Goal: Task Accomplishment & Management: Manage account settings

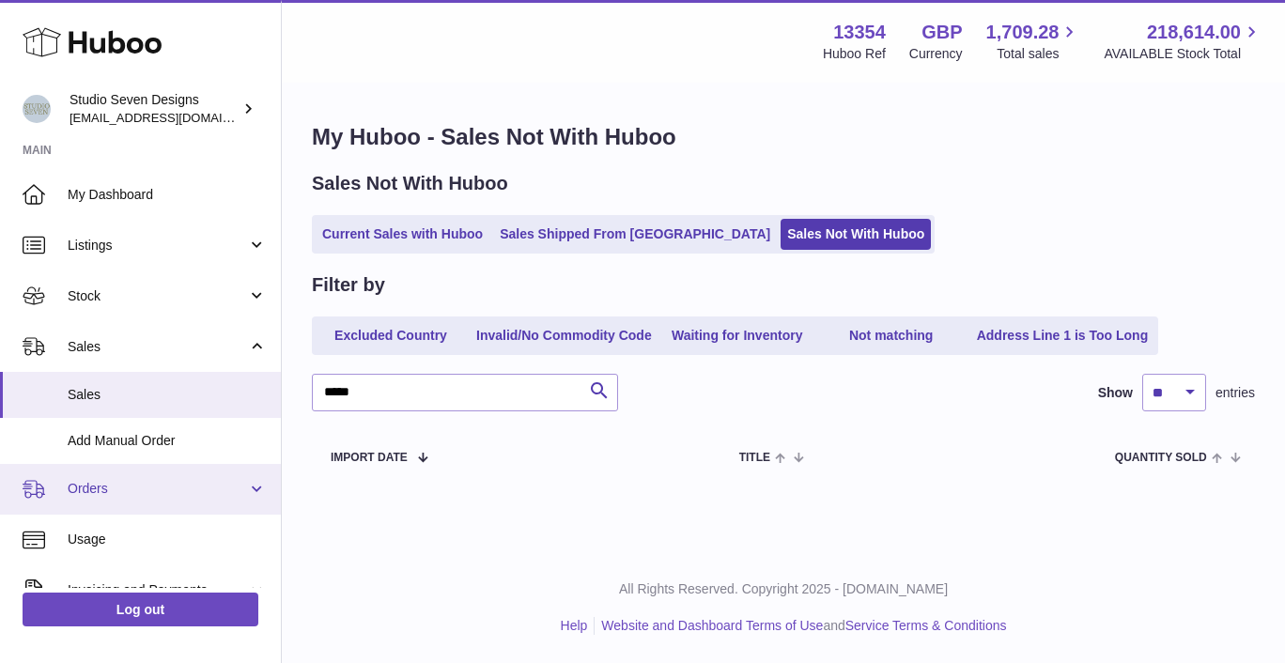
click at [101, 501] on link "Orders" at bounding box center [140, 489] width 281 height 51
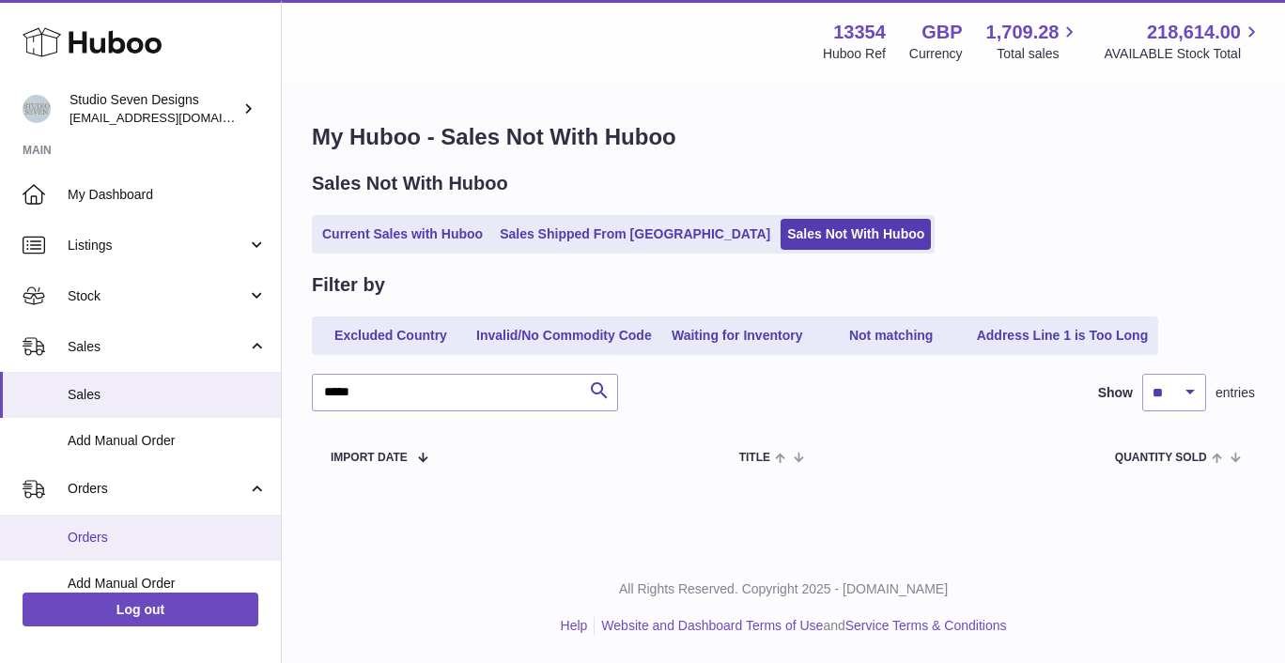
click at [94, 530] on span "Orders" at bounding box center [167, 538] width 199 height 18
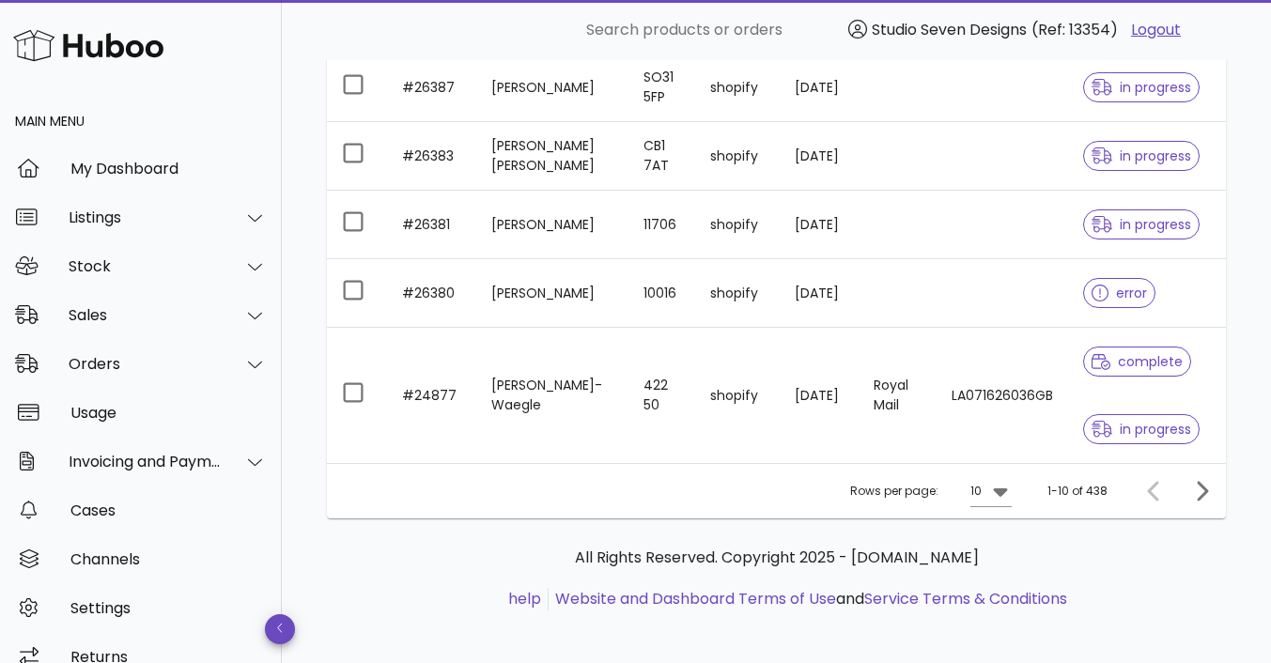
scroll to position [708, 0]
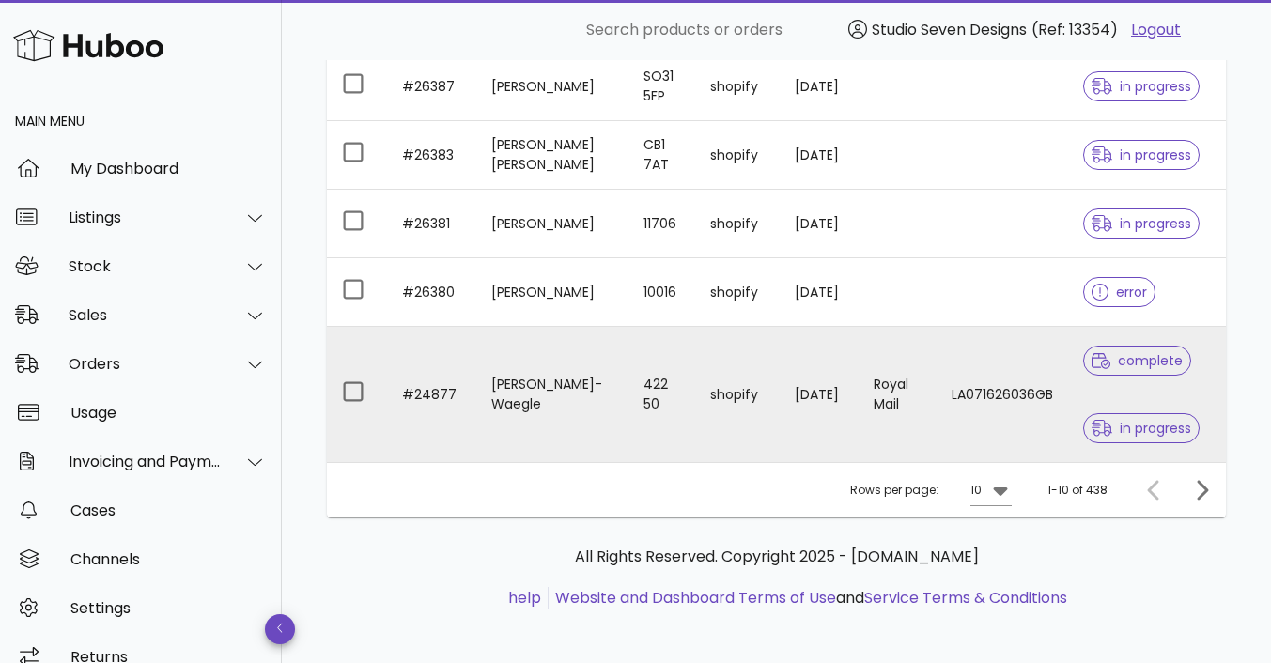
click at [996, 406] on td "LA071626036GB" at bounding box center [1003, 394] width 132 height 135
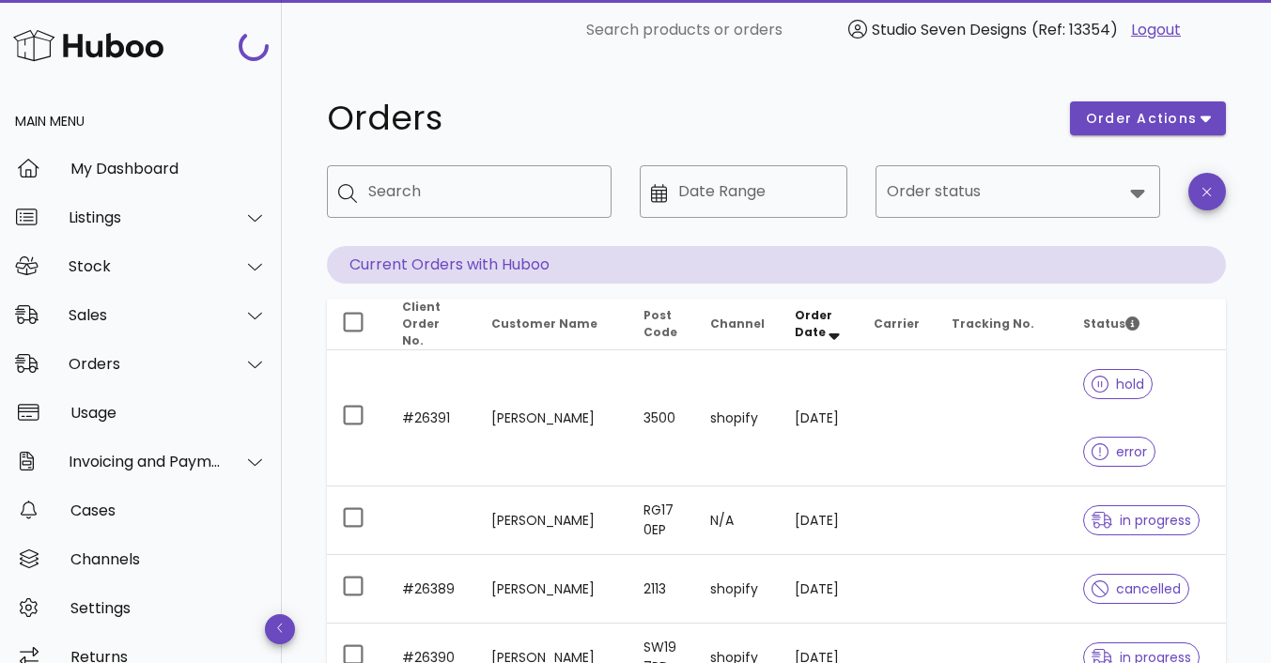
scroll to position [708, 0]
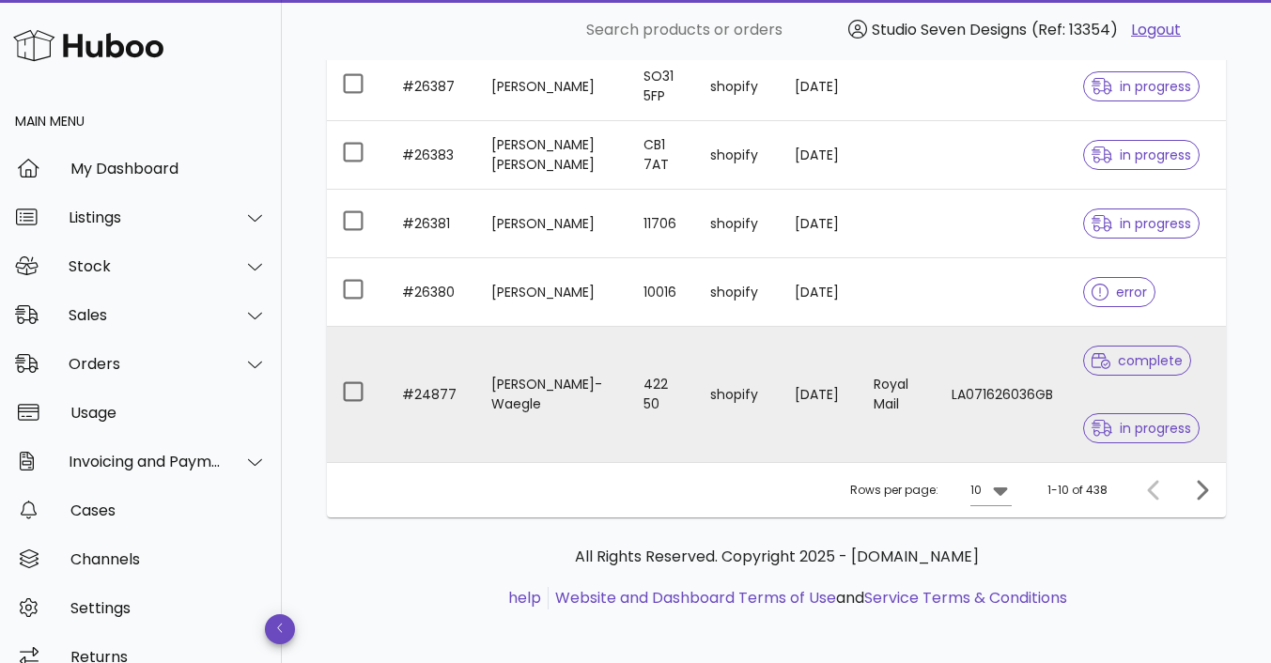
click at [964, 392] on td "LA071626036GB" at bounding box center [1003, 394] width 132 height 135
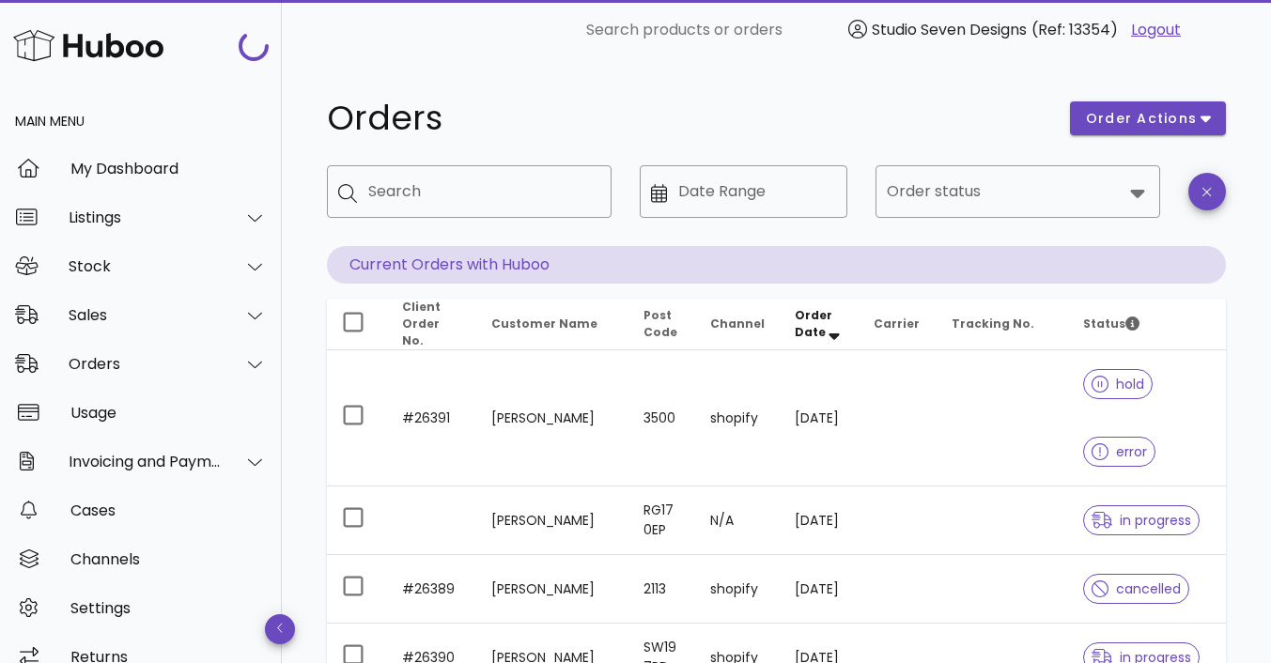
scroll to position [708, 0]
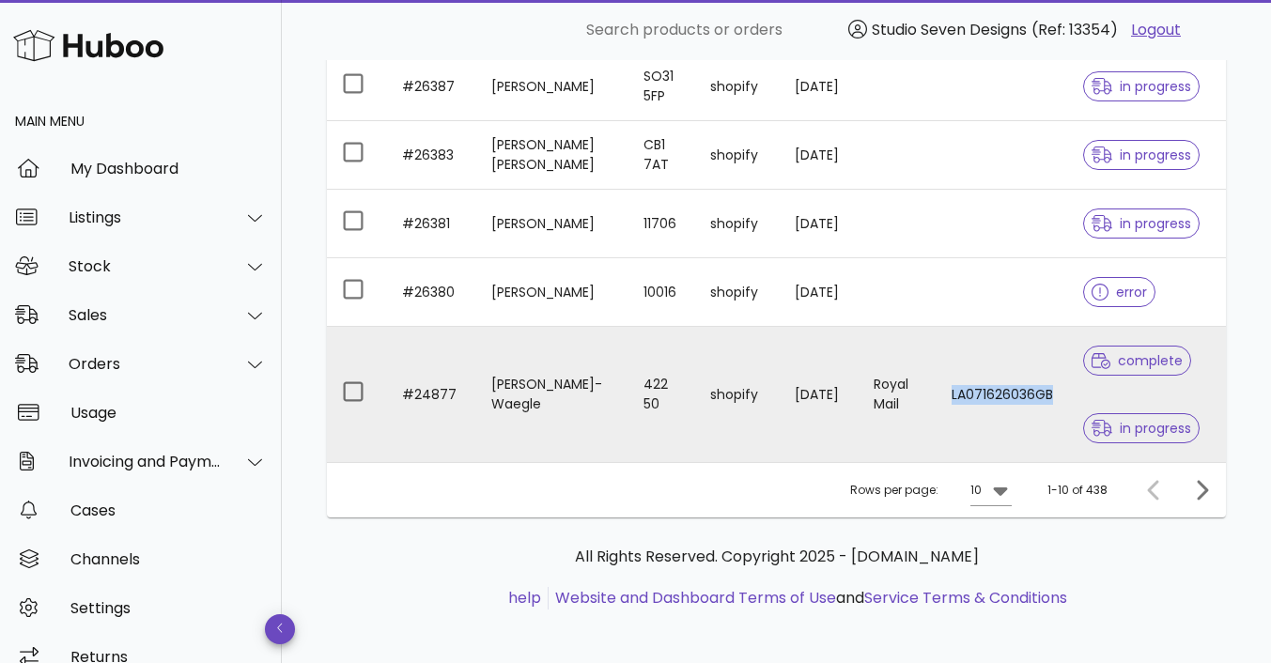
drag, startPoint x: 941, startPoint y: 386, endPoint x: 1047, endPoint y: 392, distance: 106.3
click at [1047, 392] on td "LA071626036GB" at bounding box center [1003, 394] width 132 height 135
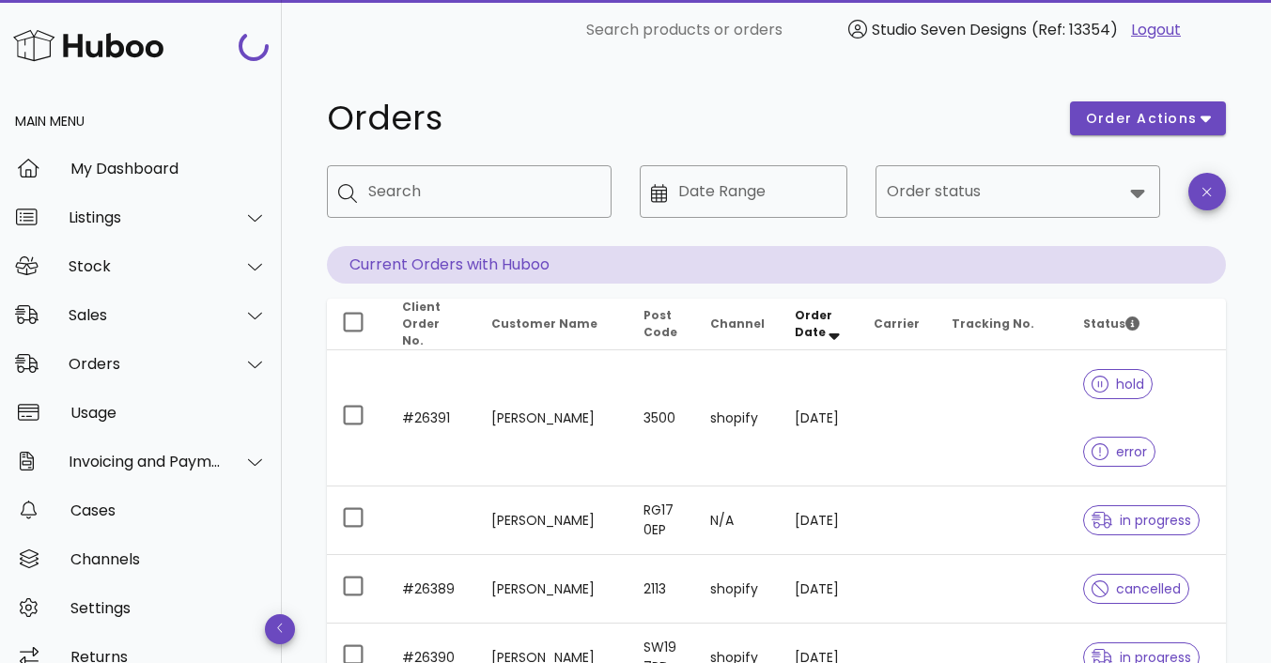
scroll to position [708, 0]
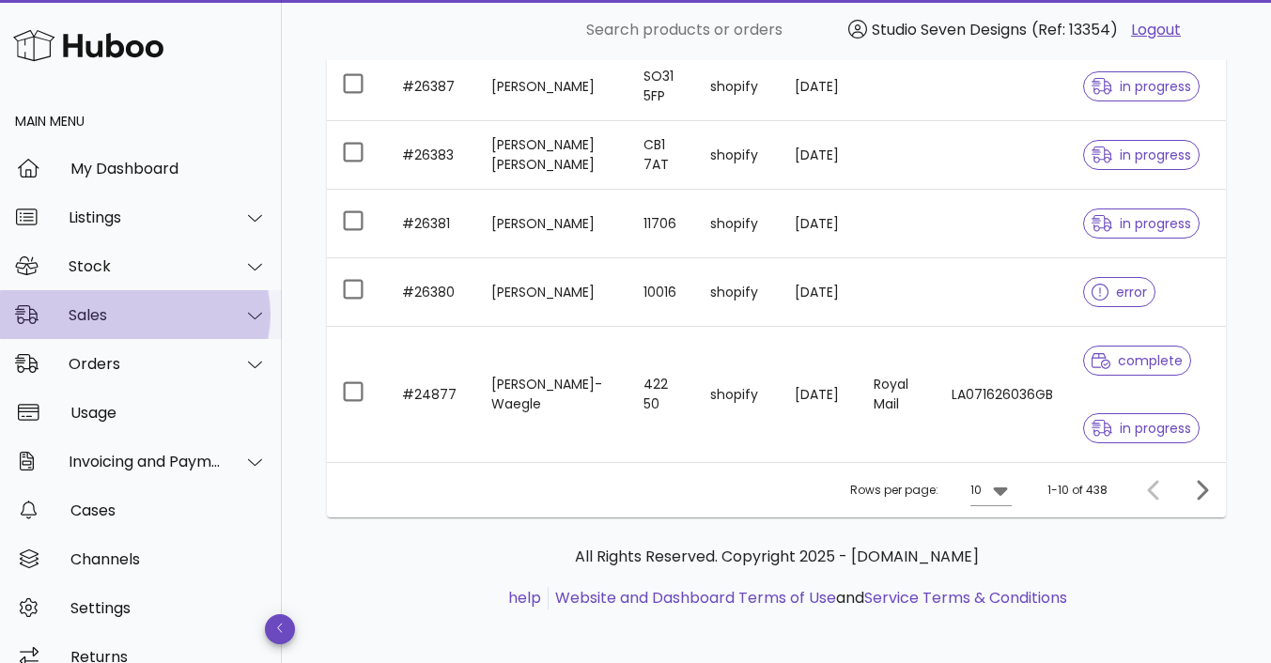
click at [129, 316] on div "Sales" at bounding box center [145, 315] width 153 height 18
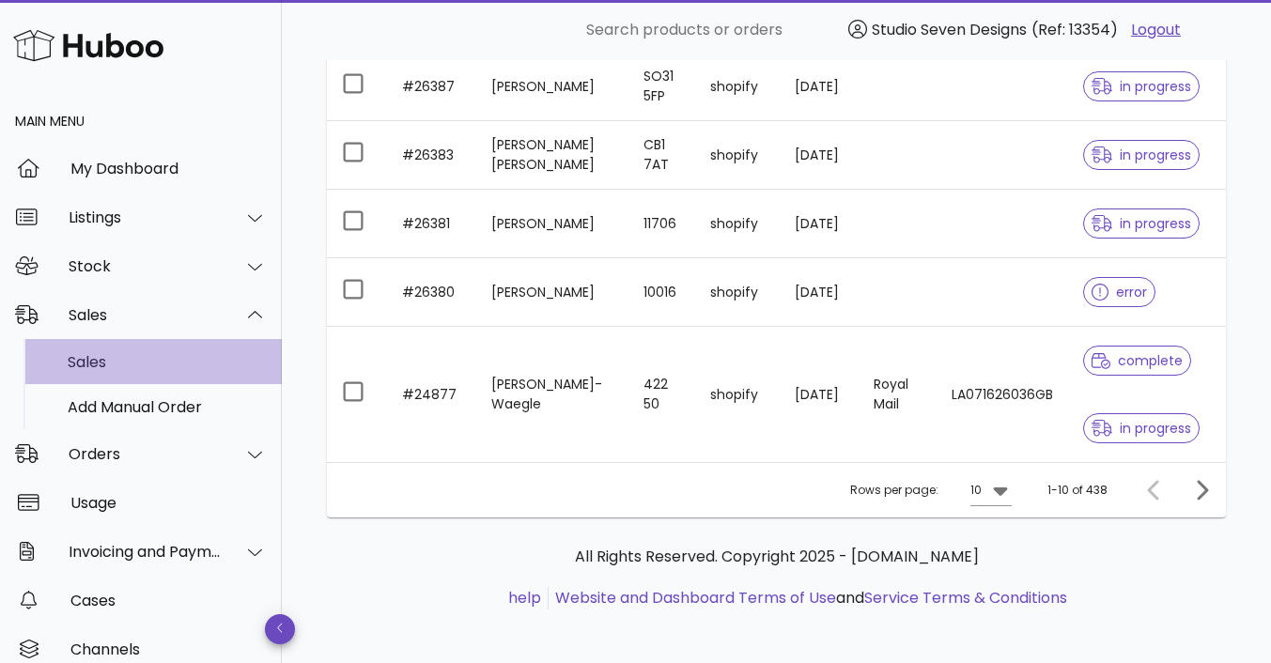
click at [110, 363] on div "Sales" at bounding box center [167, 362] width 199 height 18
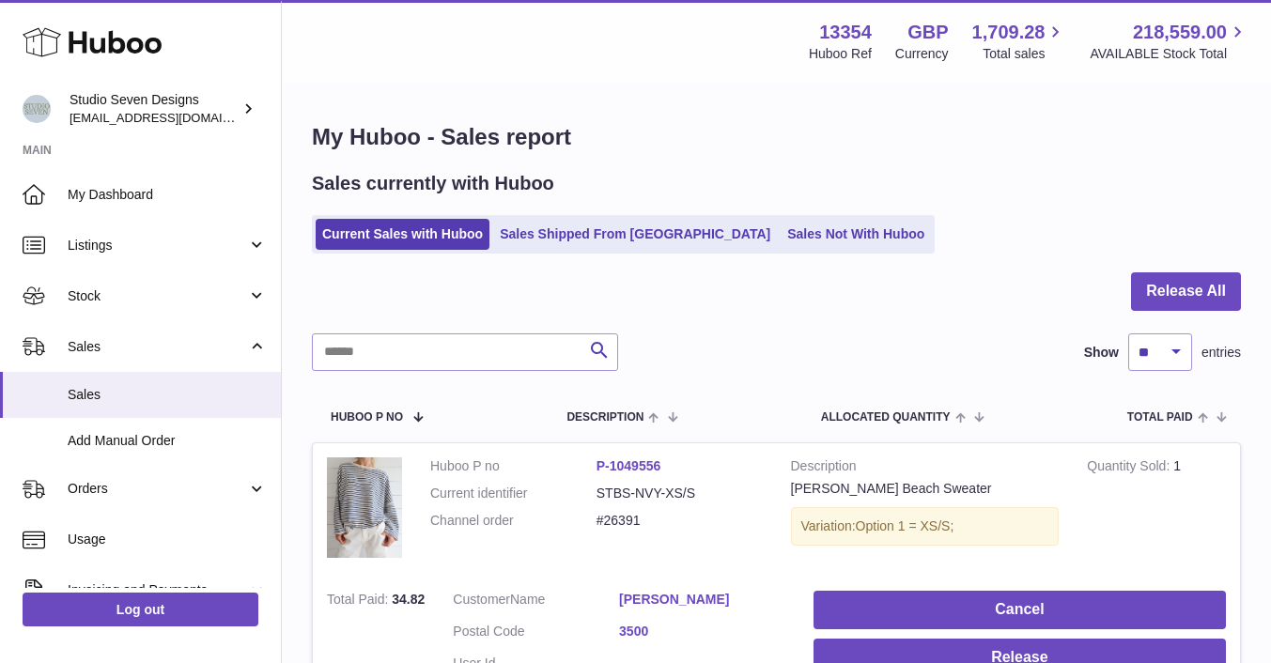
click at [580, 233] on link "Sales Shipped From [GEOGRAPHIC_DATA]" at bounding box center [635, 234] width 284 height 31
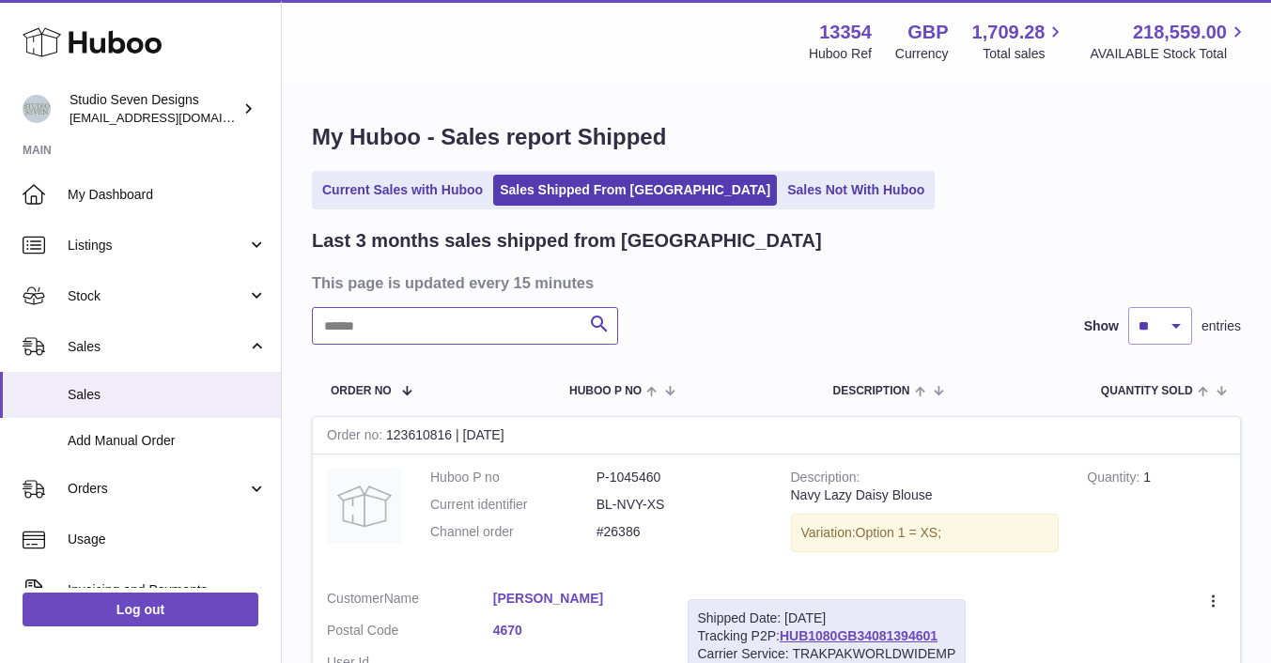
click at [360, 324] on input "text" at bounding box center [465, 326] width 306 height 38
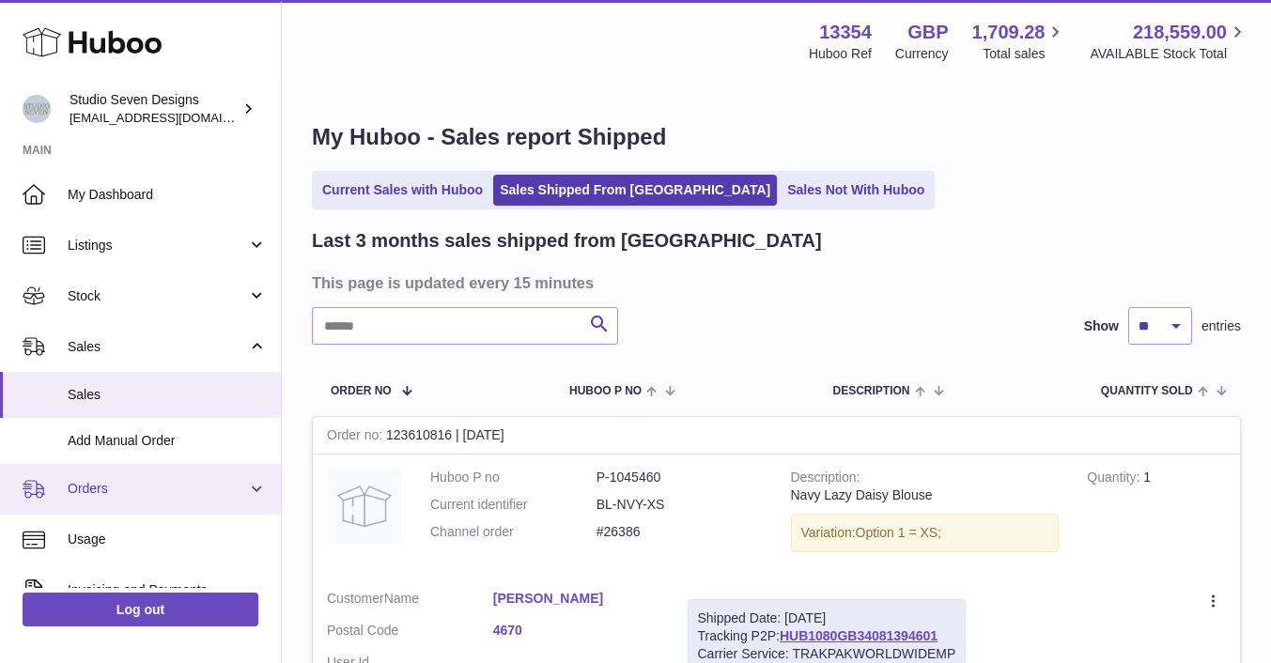
click at [119, 483] on span "Orders" at bounding box center [157, 489] width 179 height 18
click at [87, 489] on span "Orders" at bounding box center [157, 489] width 179 height 18
click at [99, 487] on span "Orders" at bounding box center [157, 489] width 179 height 18
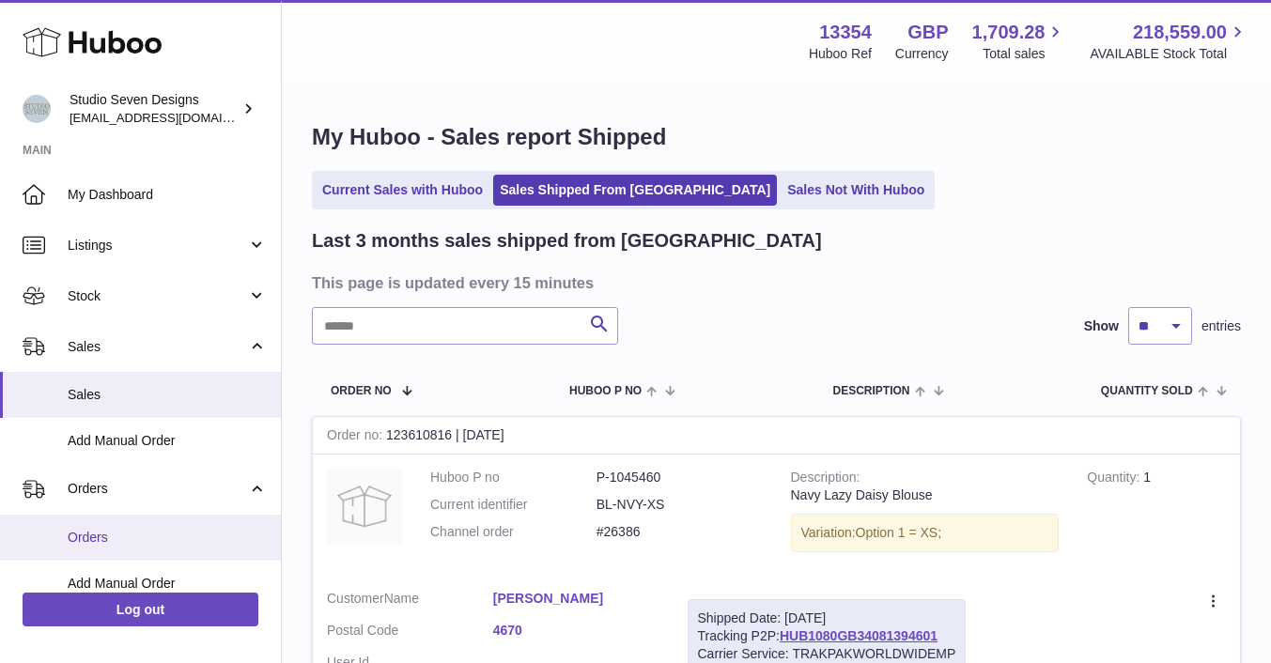
click at [90, 534] on span "Orders" at bounding box center [167, 538] width 199 height 18
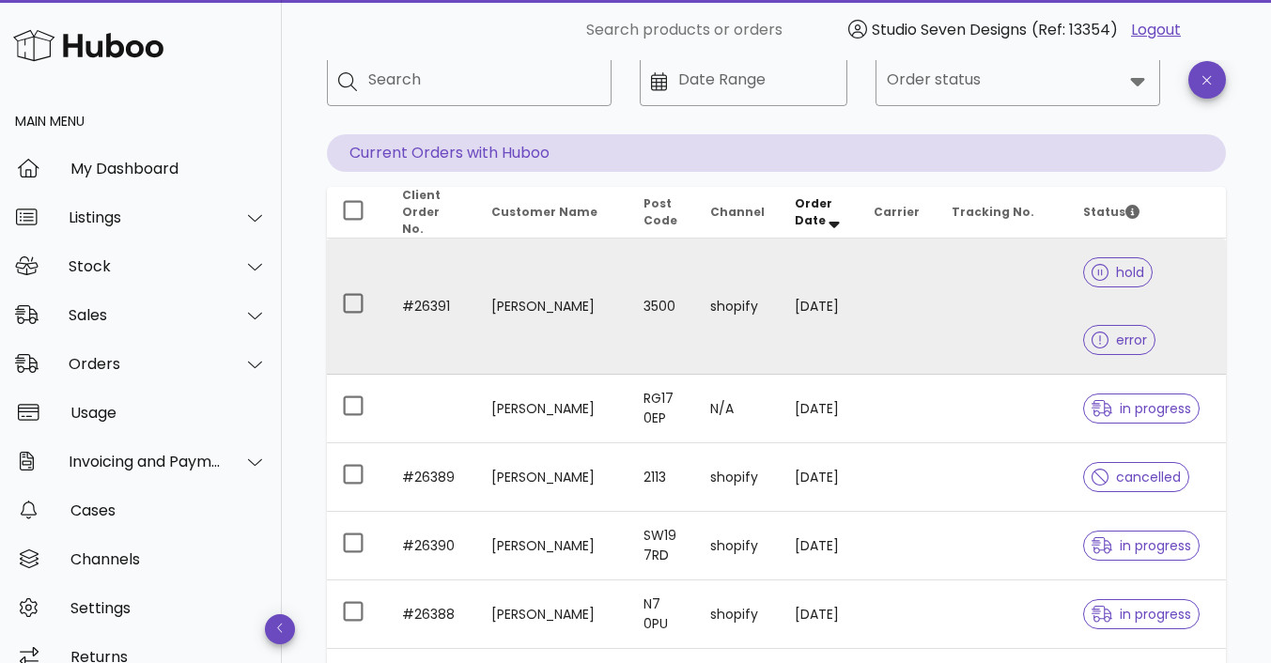
scroll to position [114, 0]
click at [987, 292] on td at bounding box center [1003, 305] width 132 height 136
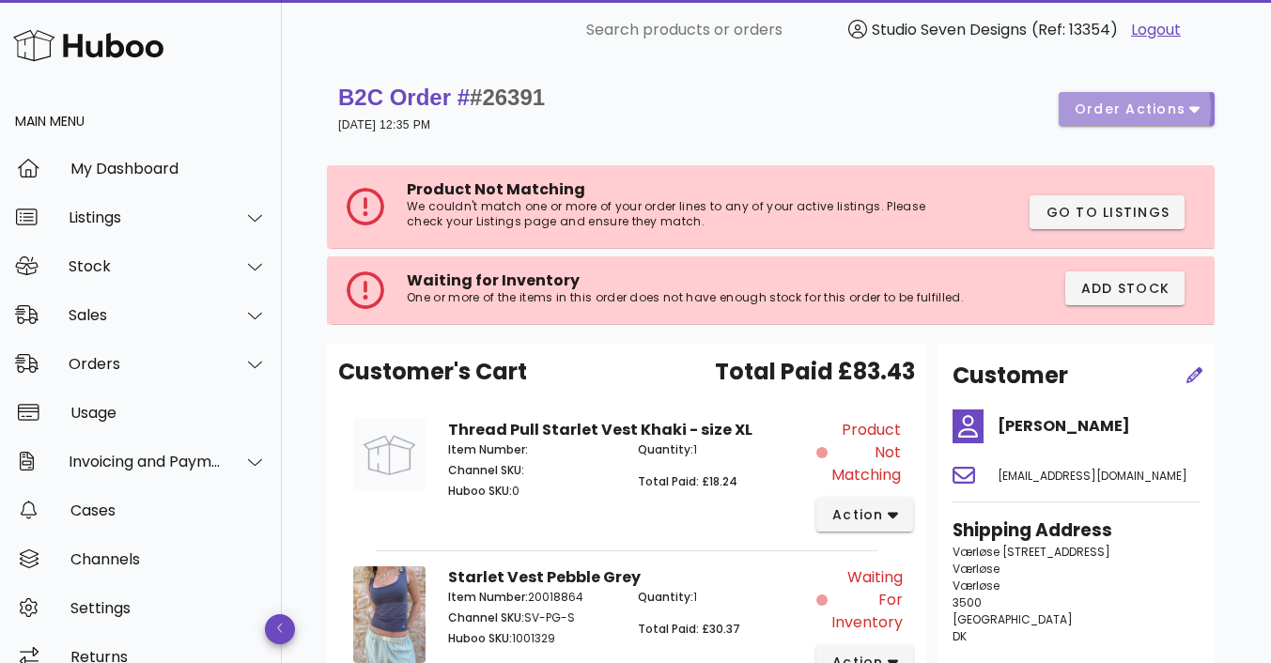
click at [1200, 110] on button "order actions" at bounding box center [1137, 109] width 156 height 34
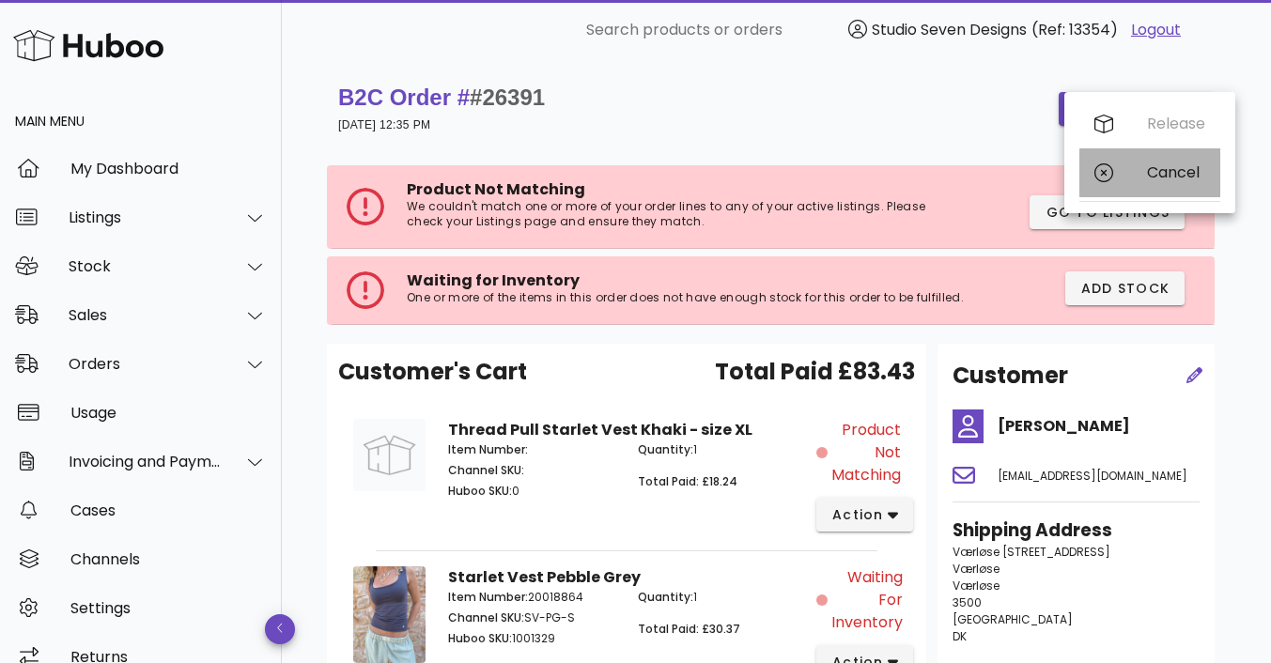
click at [1169, 170] on div "Cancel" at bounding box center [1176, 172] width 58 height 18
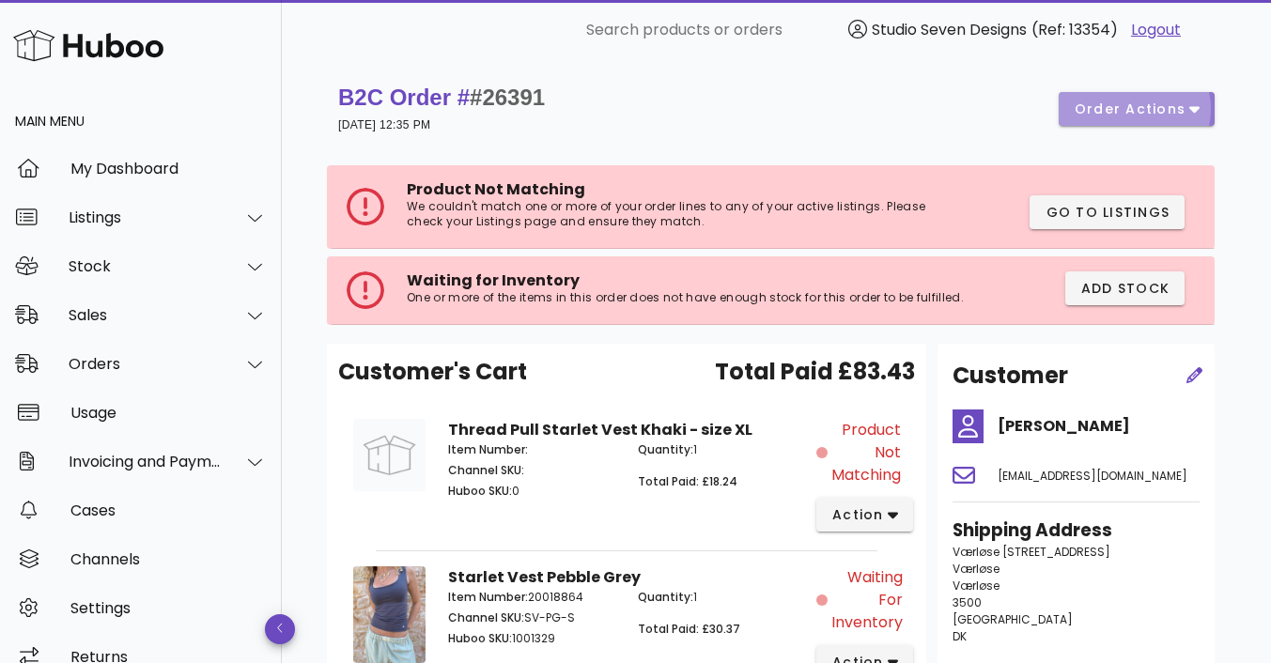
click at [1184, 104] on span "order actions" at bounding box center [1130, 110] width 113 height 20
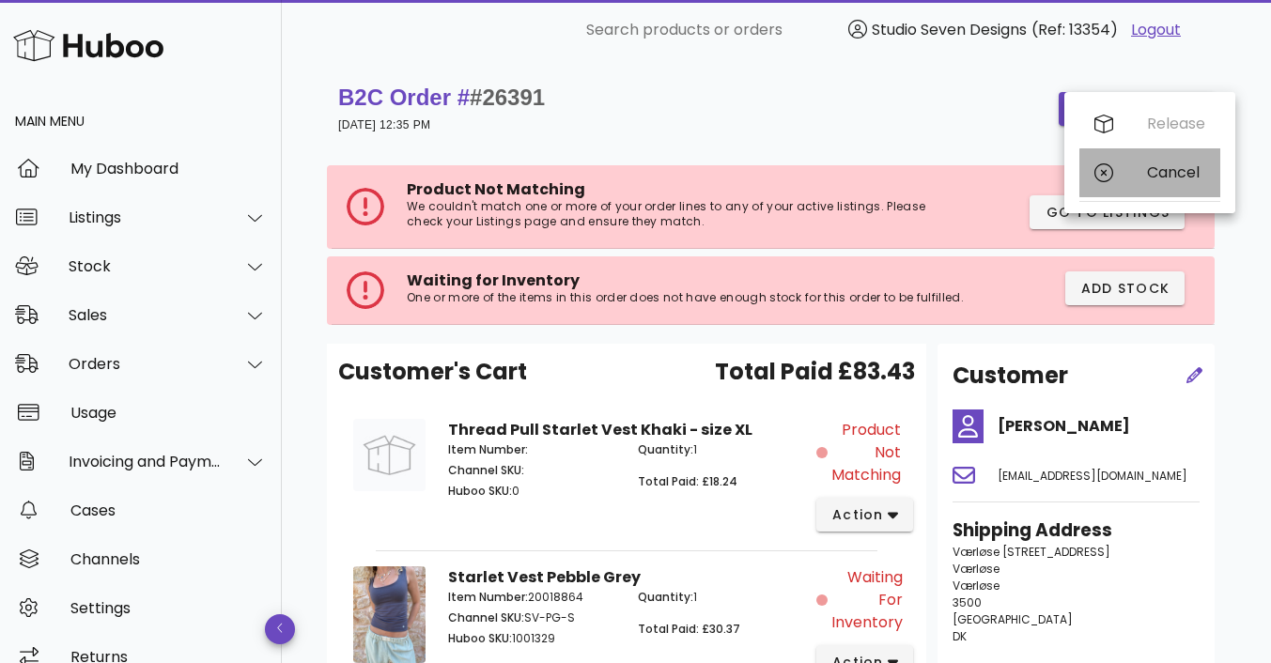
click at [1170, 169] on div "Cancel" at bounding box center [1176, 172] width 58 height 18
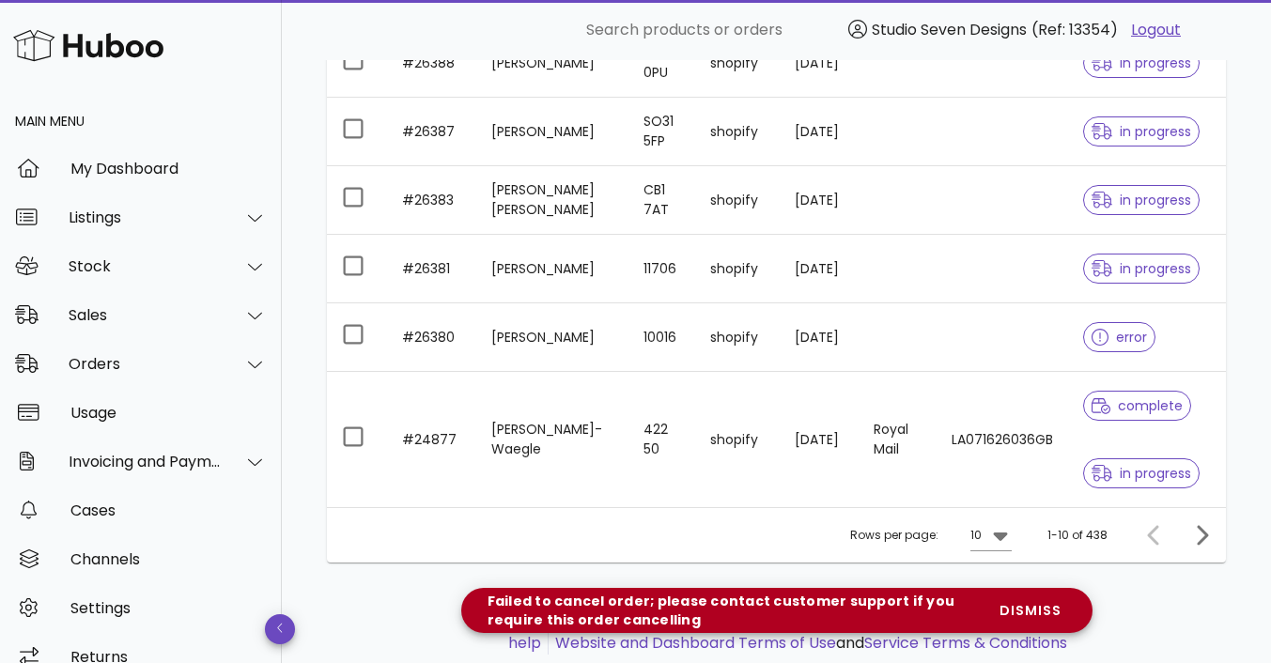
scroll to position [603, 0]
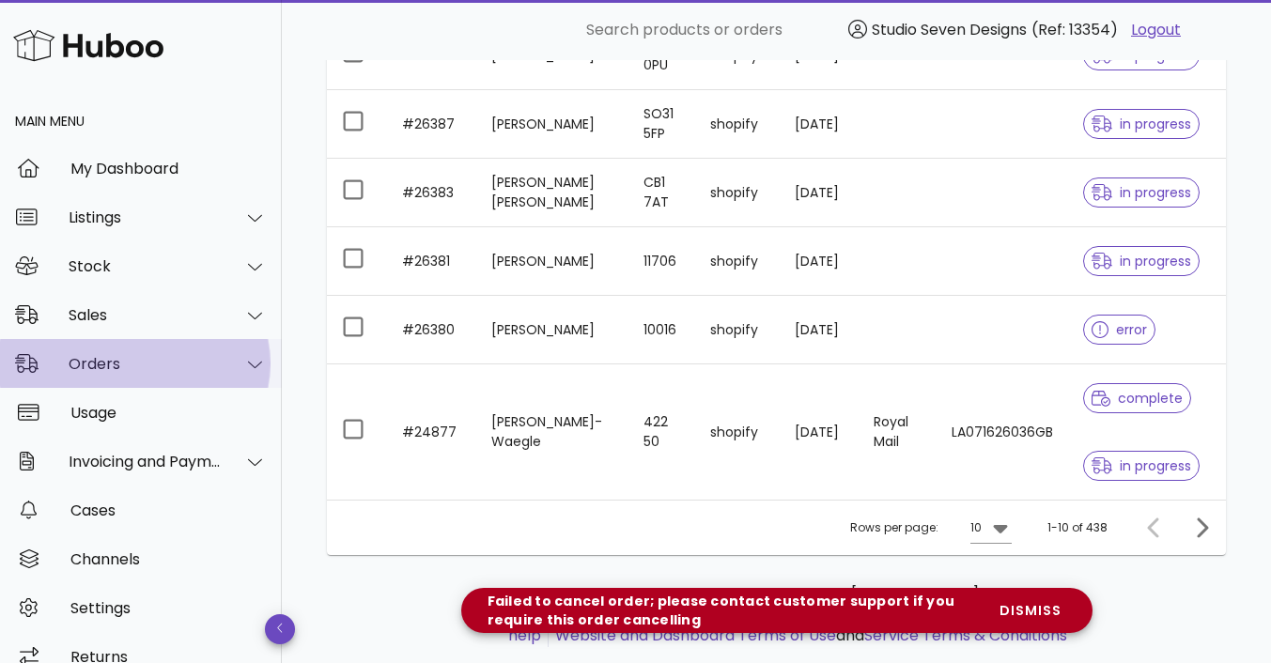
click at [110, 364] on div "Orders" at bounding box center [145, 364] width 153 height 18
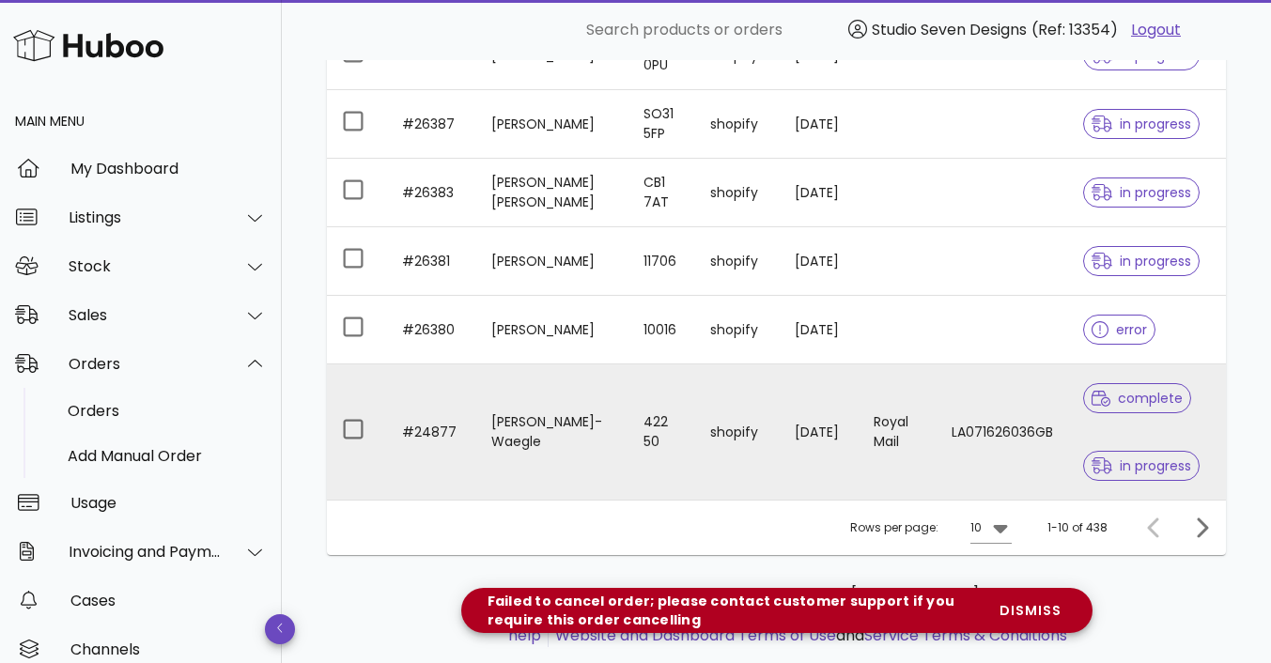
click at [968, 414] on td "LA071626036GB" at bounding box center [1003, 431] width 132 height 135
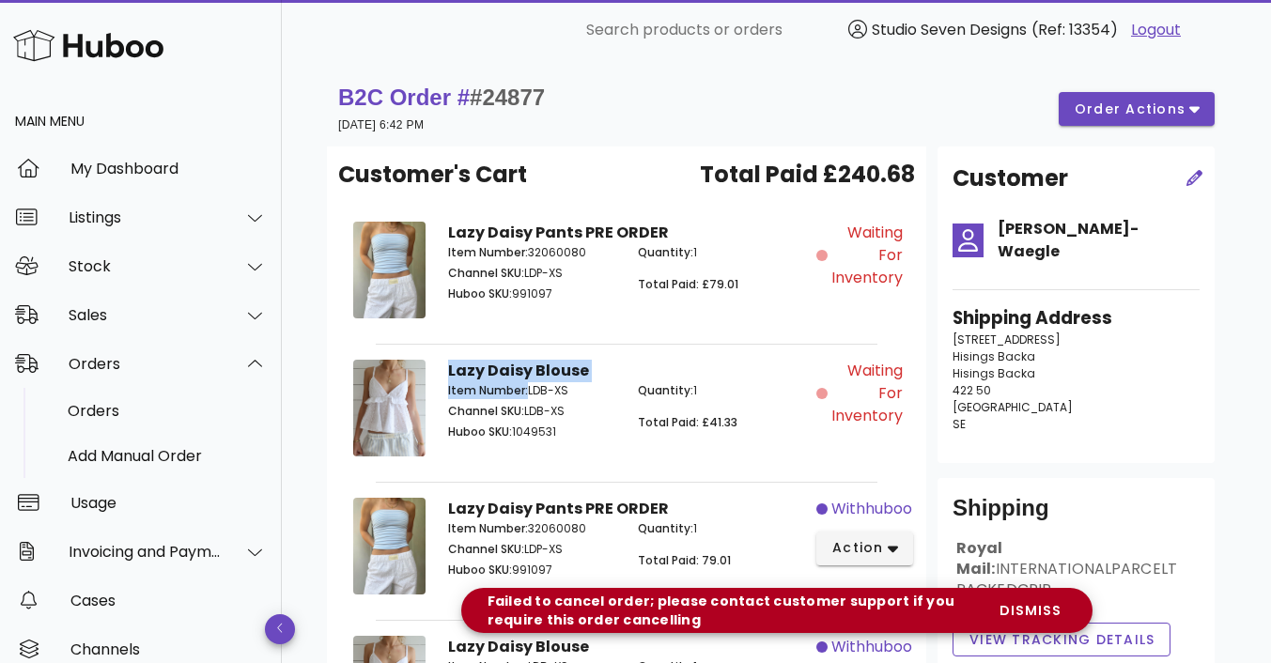
click at [438, 353] on div "Lazy Daisy Blouse Item Number: LDB-XS Channel SKU: LDB-XS Huboo SKU: 1049531 Qu…" at bounding box center [626, 411] width 379 height 126
click at [115, 310] on div "Sales" at bounding box center [145, 315] width 153 height 18
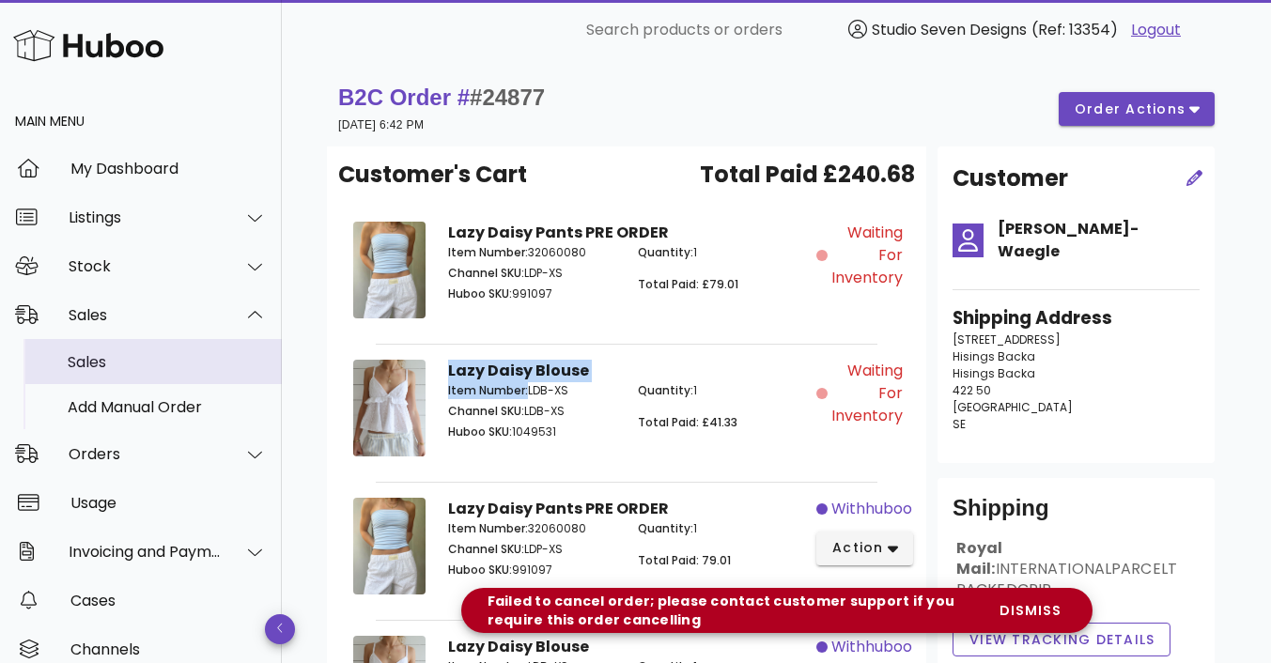
click at [125, 363] on div "Sales" at bounding box center [167, 362] width 199 height 18
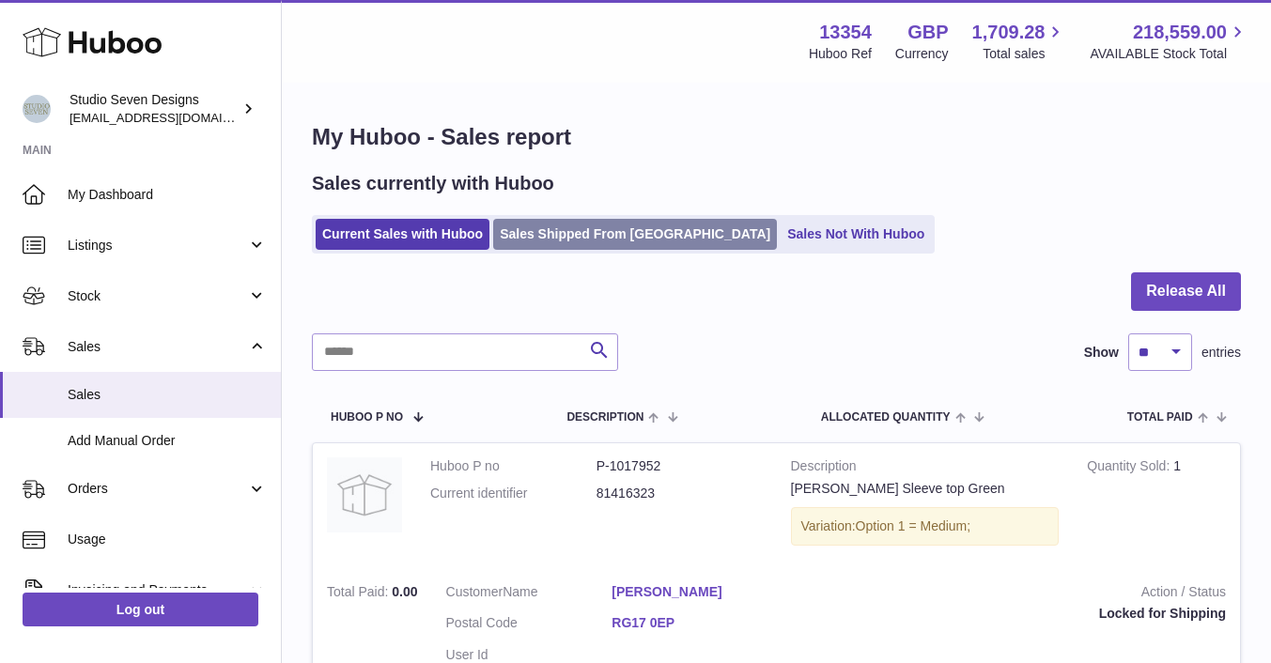
click at [600, 230] on link "Sales Shipped From [GEOGRAPHIC_DATA]" at bounding box center [635, 234] width 284 height 31
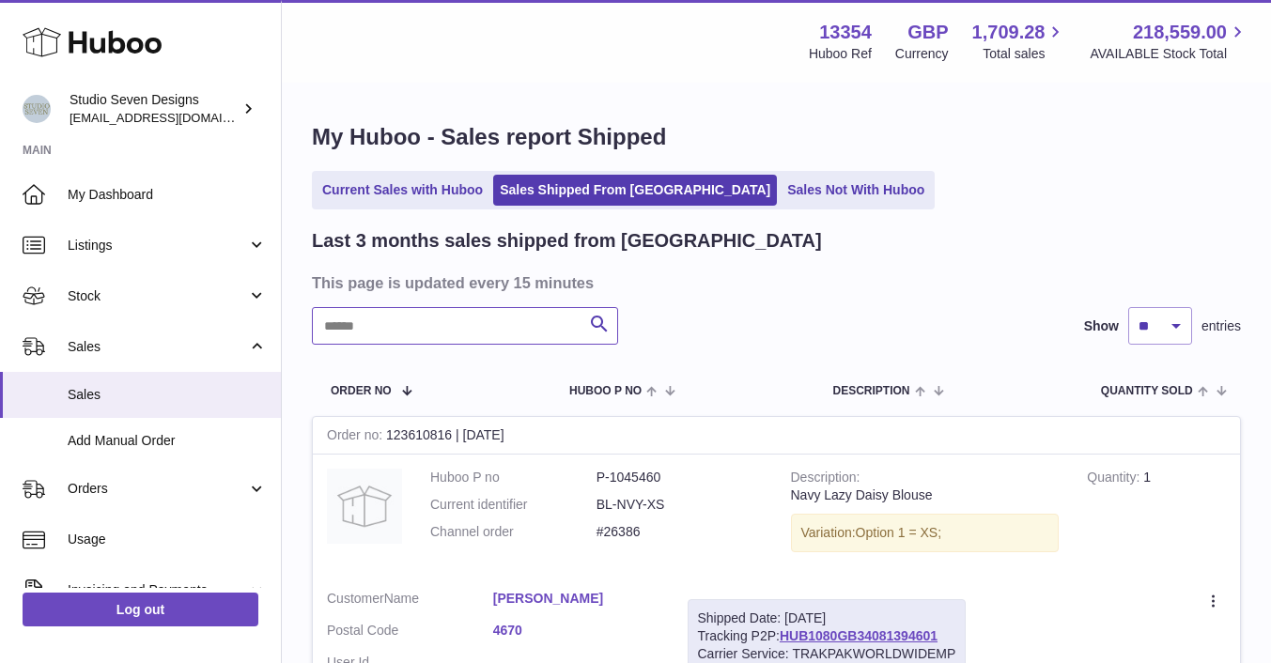
click at [445, 343] on input "text" at bounding box center [465, 326] width 306 height 38
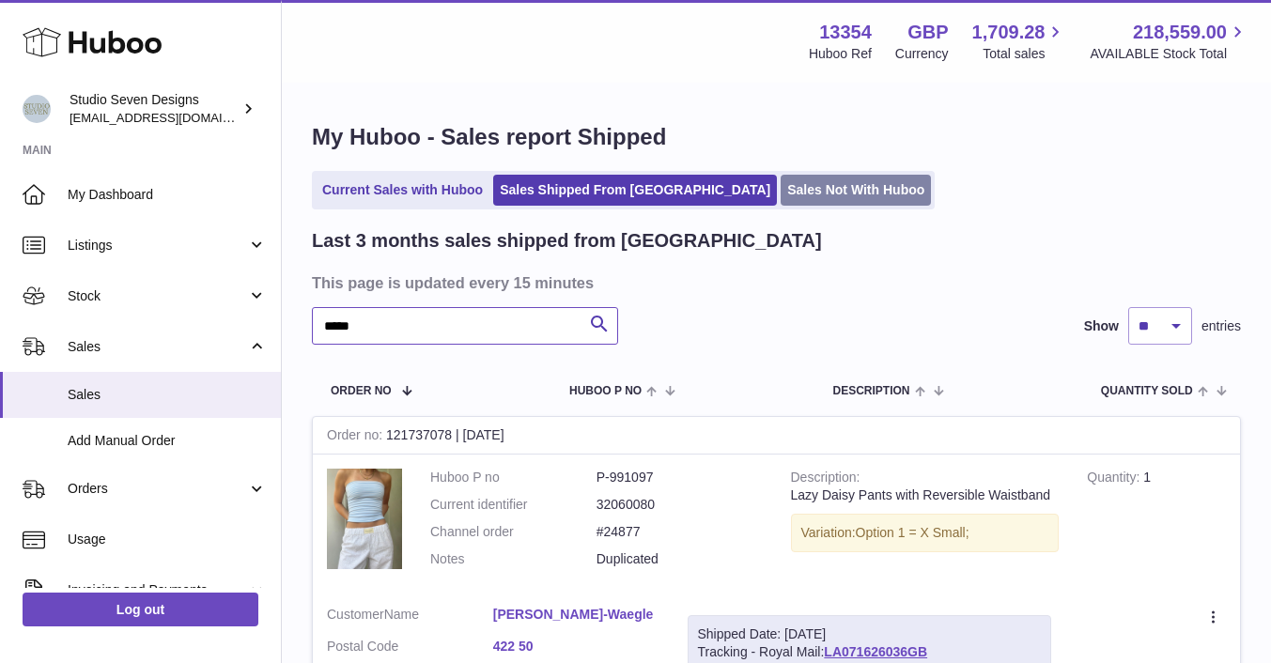
type input "*****"
click at [781, 186] on link "Sales Not With Huboo" at bounding box center [856, 190] width 150 height 31
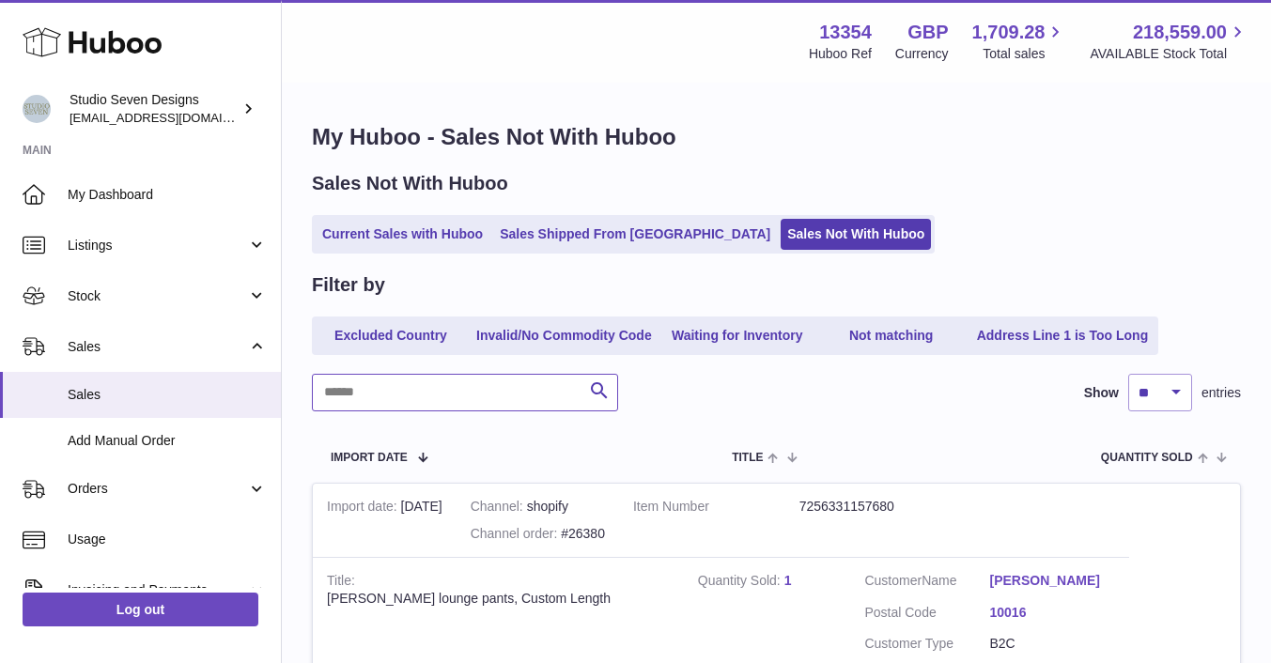
click at [378, 382] on input "text" at bounding box center [465, 393] width 306 height 38
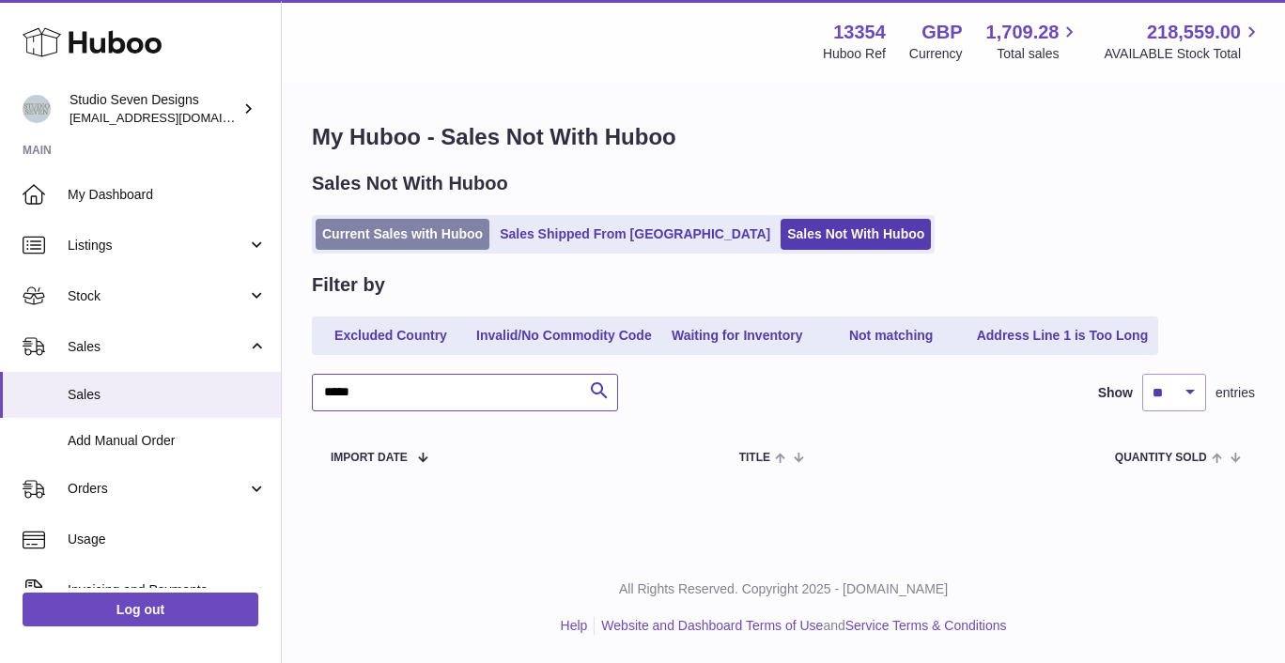
type input "*****"
click at [384, 228] on link "Current Sales with Huboo" at bounding box center [403, 234] width 174 height 31
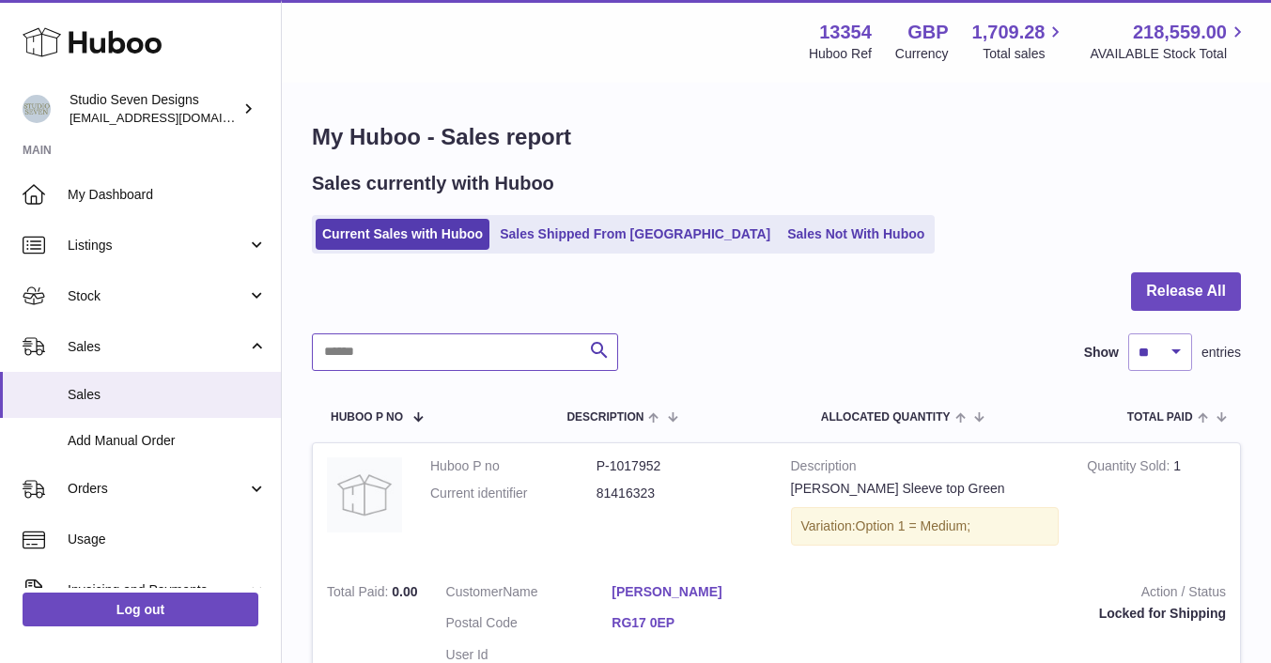
click at [385, 348] on input "text" at bounding box center [465, 352] width 306 height 38
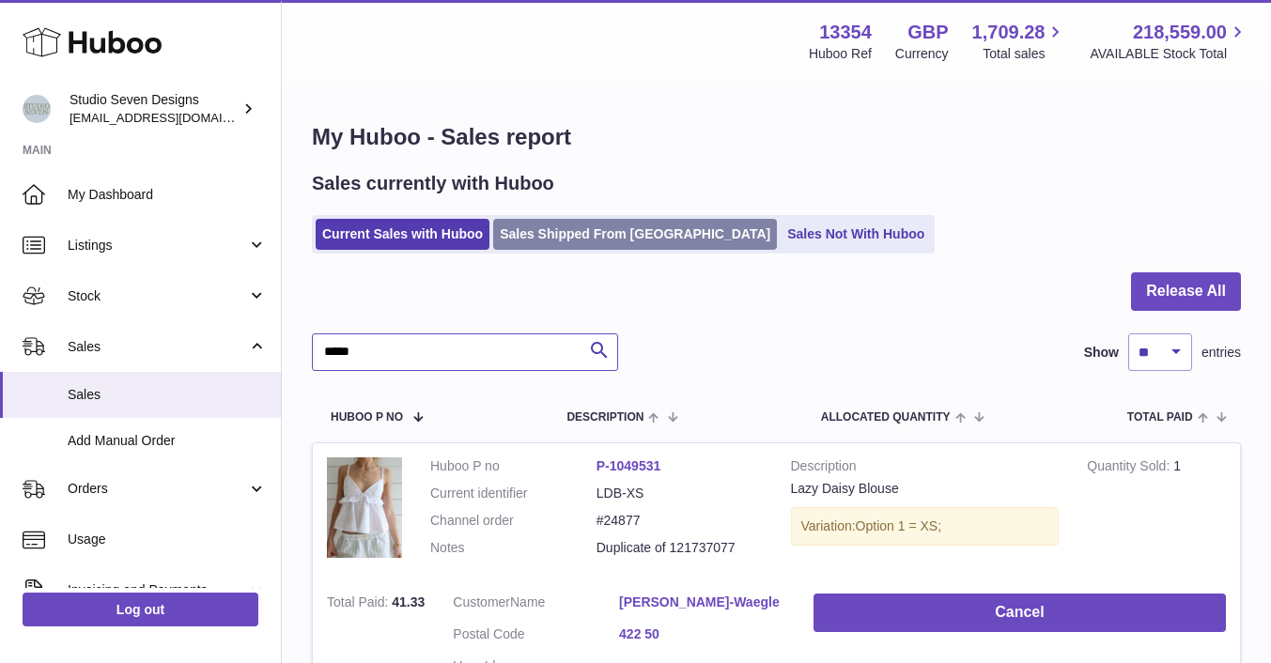
type input "*****"
click at [554, 240] on link "Sales Shipped From Huboo" at bounding box center [635, 234] width 284 height 31
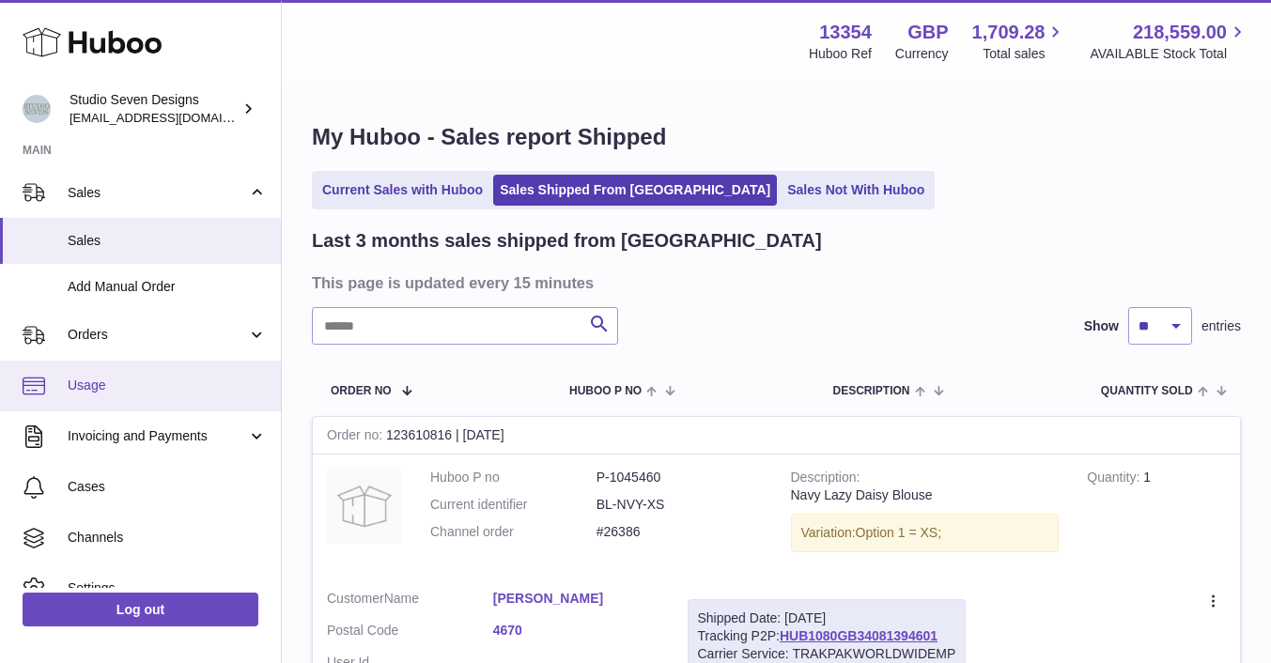
scroll to position [155, 0]
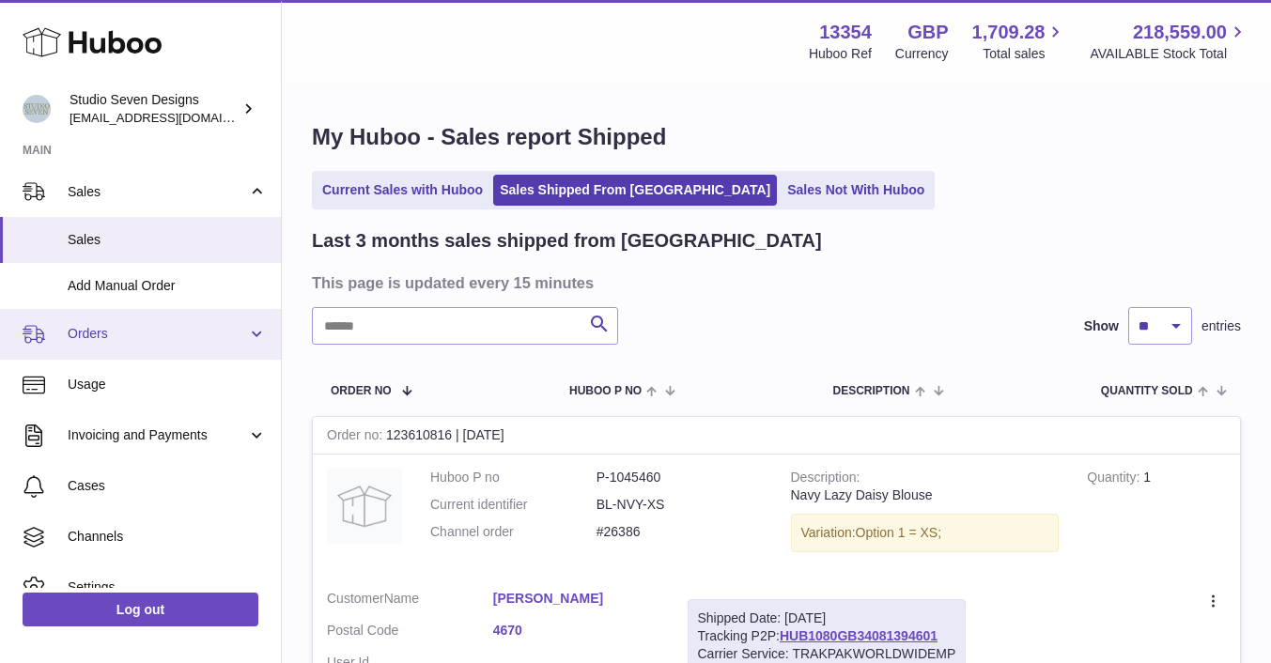
click at [116, 327] on span "Orders" at bounding box center [157, 334] width 179 height 18
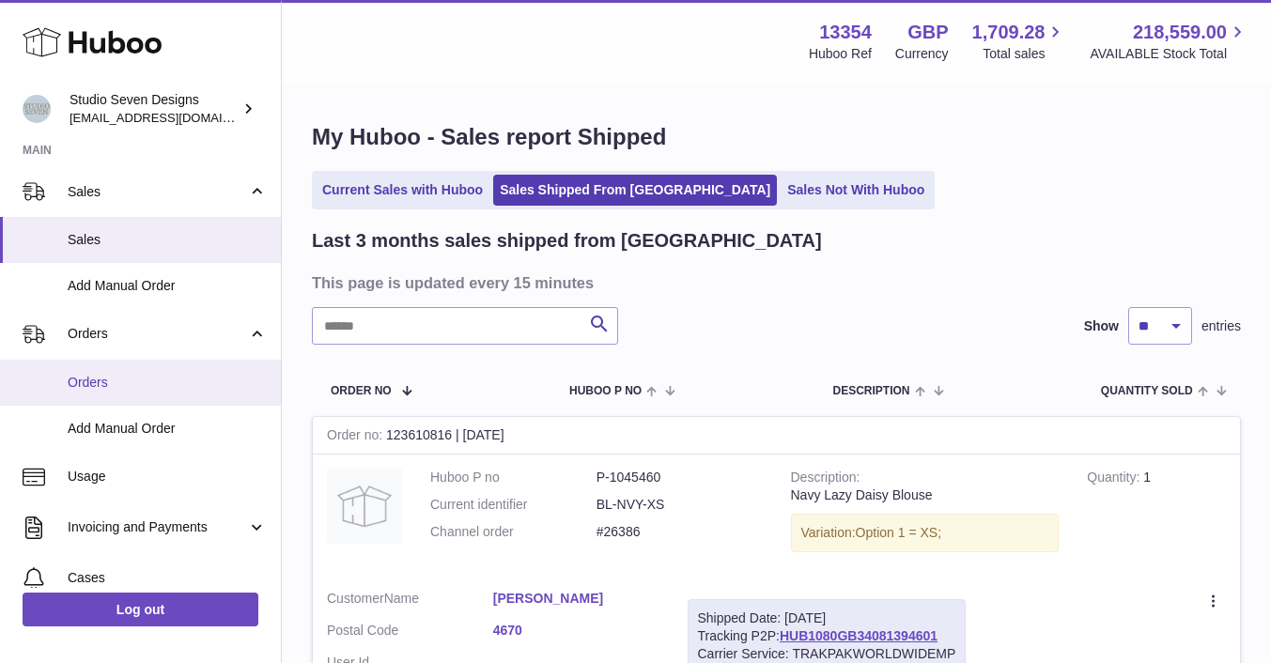
click at [108, 395] on link "Orders" at bounding box center [140, 383] width 281 height 46
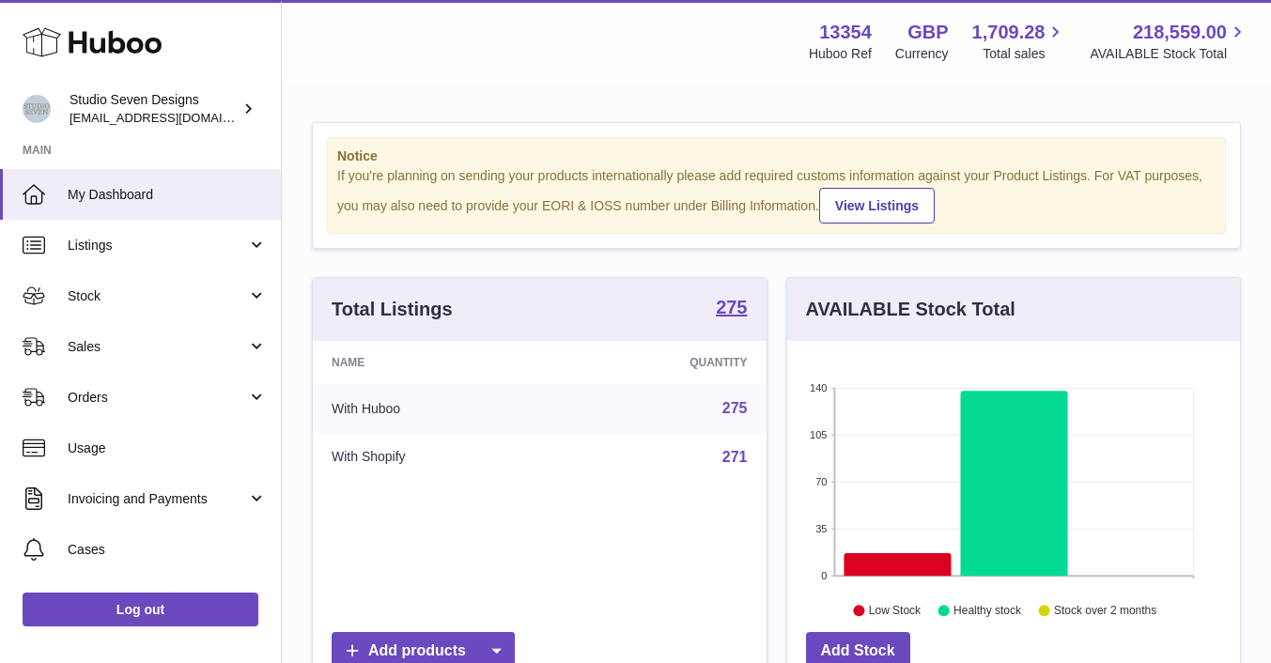
scroll to position [293, 453]
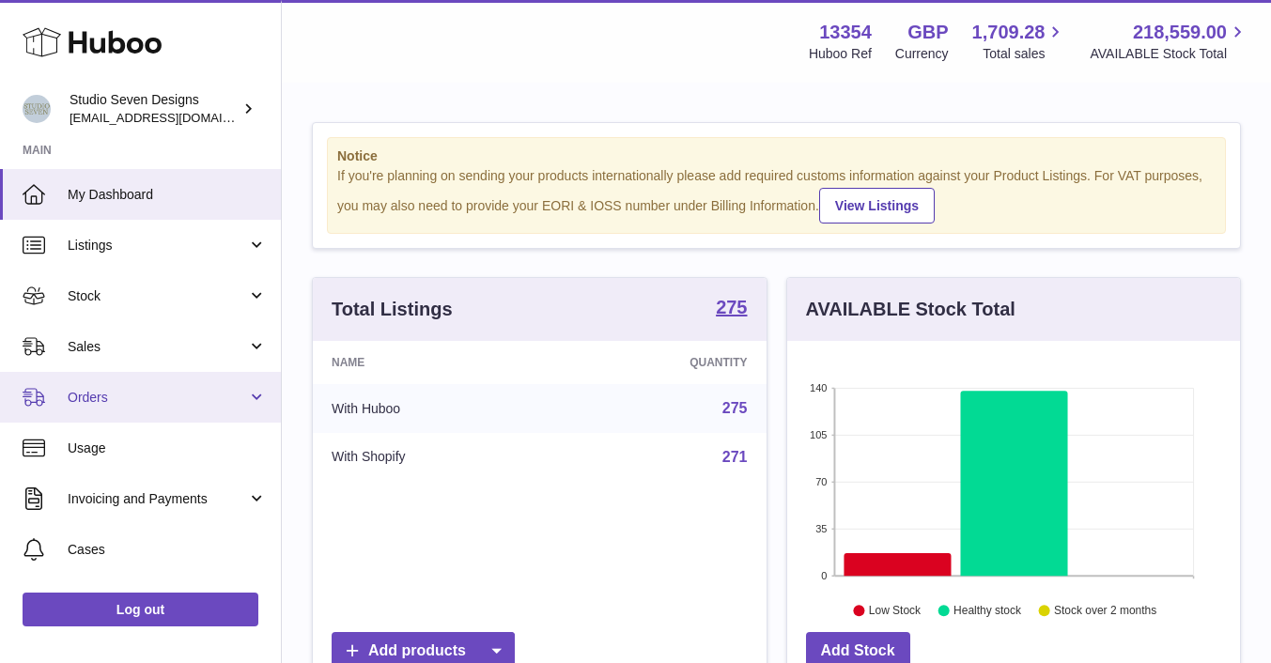
click at [114, 395] on span "Orders" at bounding box center [157, 398] width 179 height 18
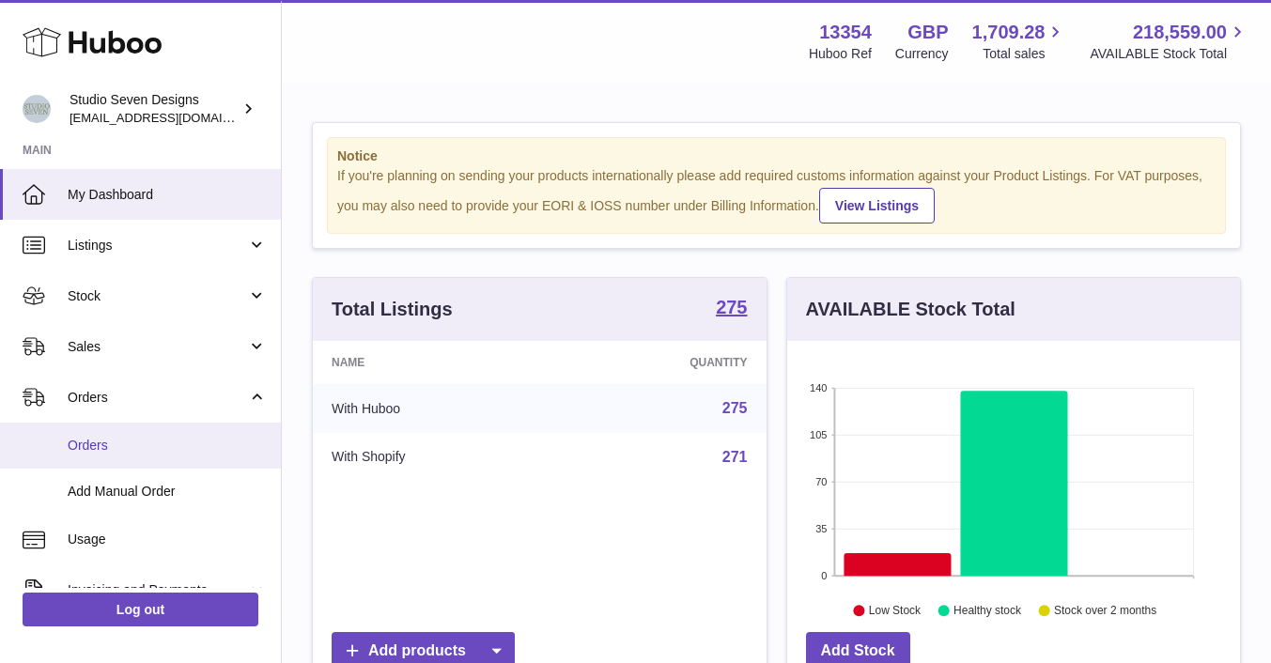
click at [83, 446] on span "Orders" at bounding box center [167, 446] width 199 height 18
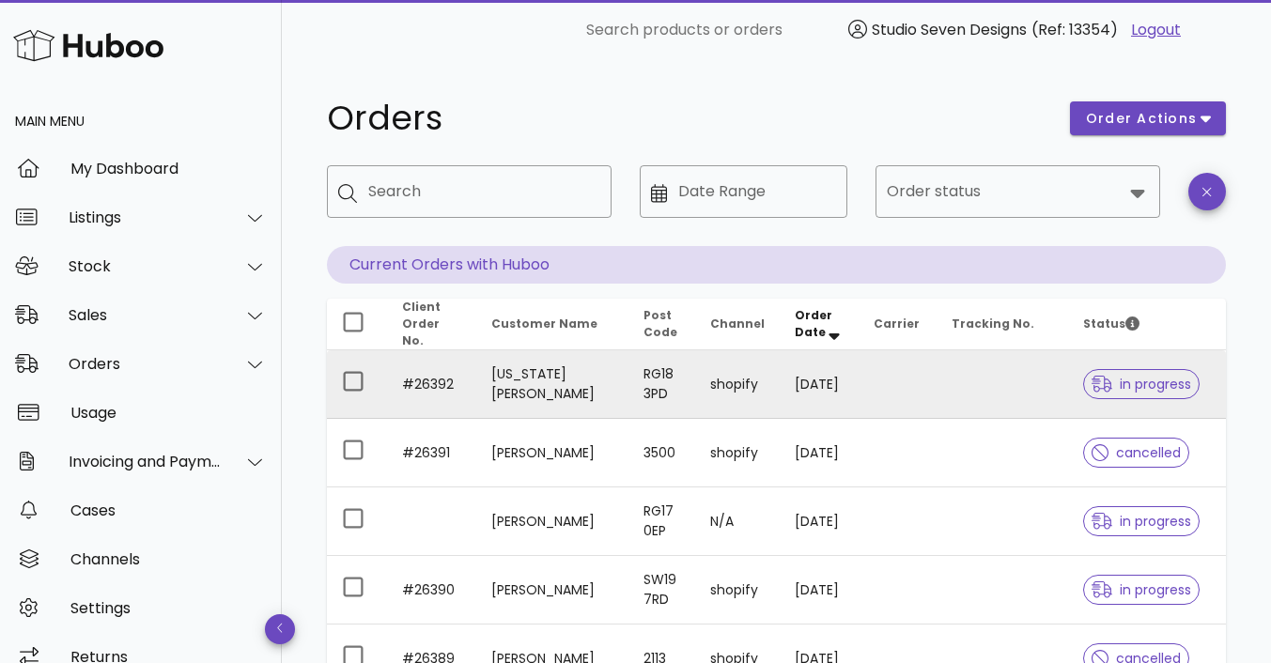
click at [1012, 376] on td at bounding box center [1003, 384] width 132 height 69
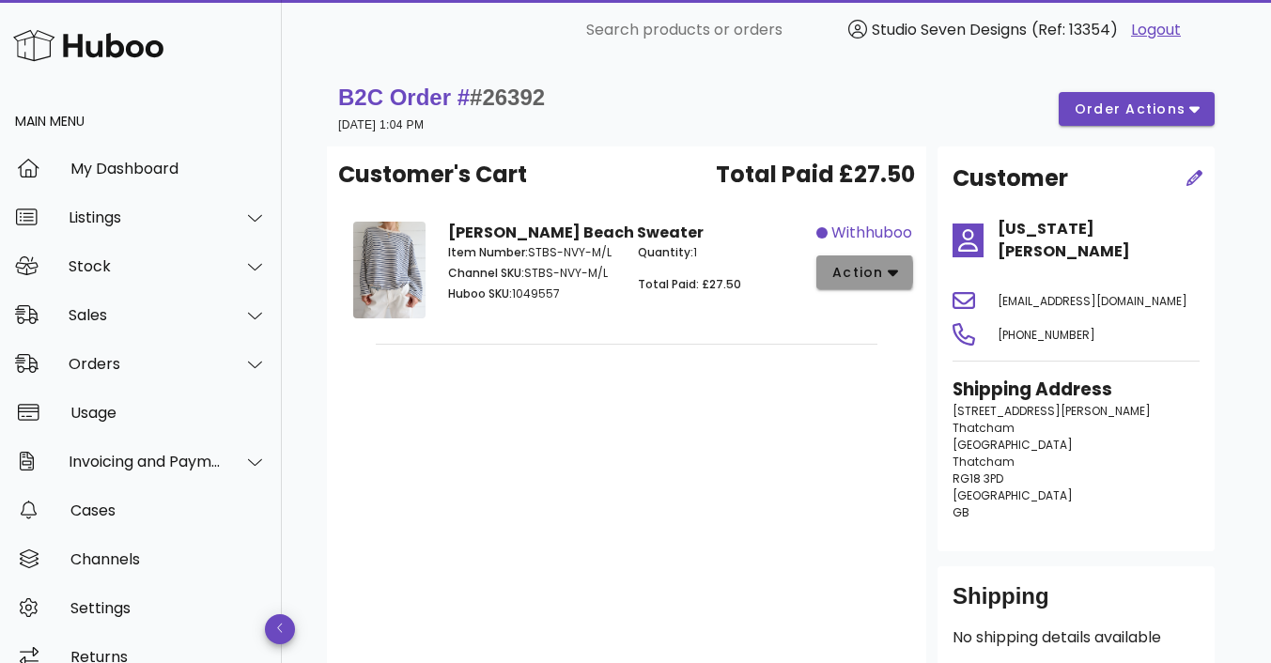
click at [895, 273] on icon "button" at bounding box center [893, 272] width 10 height 17
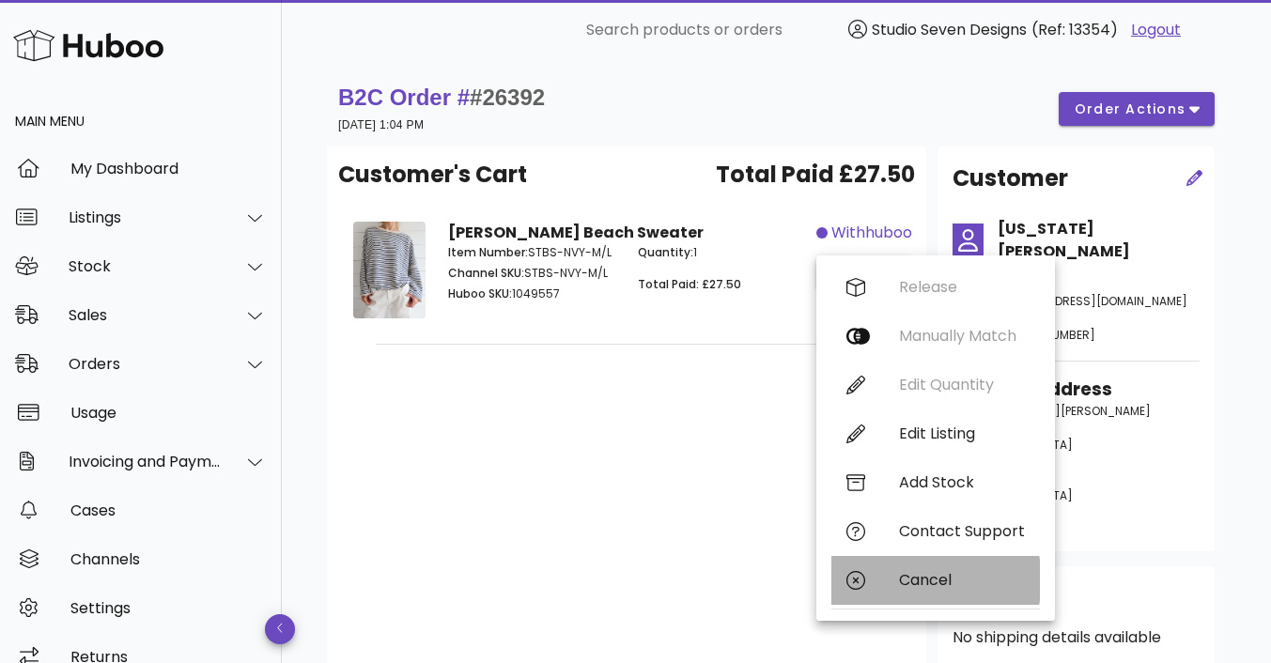
click at [941, 570] on div "Cancel" at bounding box center [935, 580] width 209 height 49
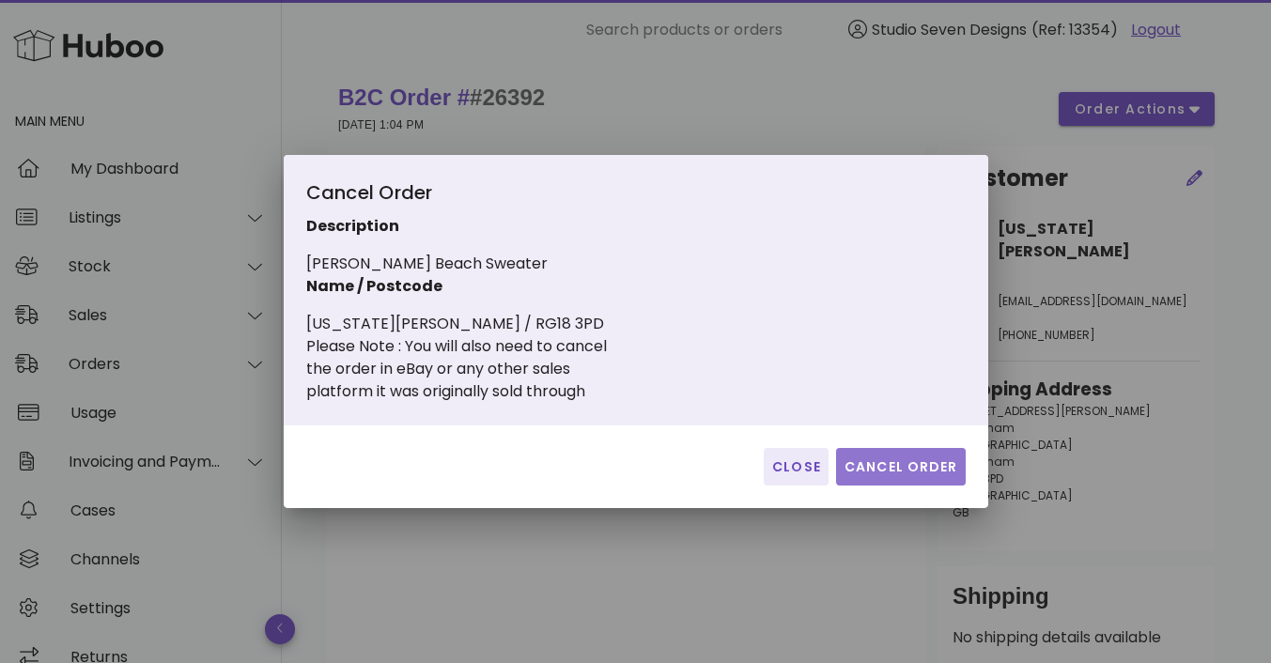
click at [914, 480] on button "Cancel Order" at bounding box center [901, 467] width 130 height 38
